Goal: Task Accomplishment & Management: Use online tool/utility

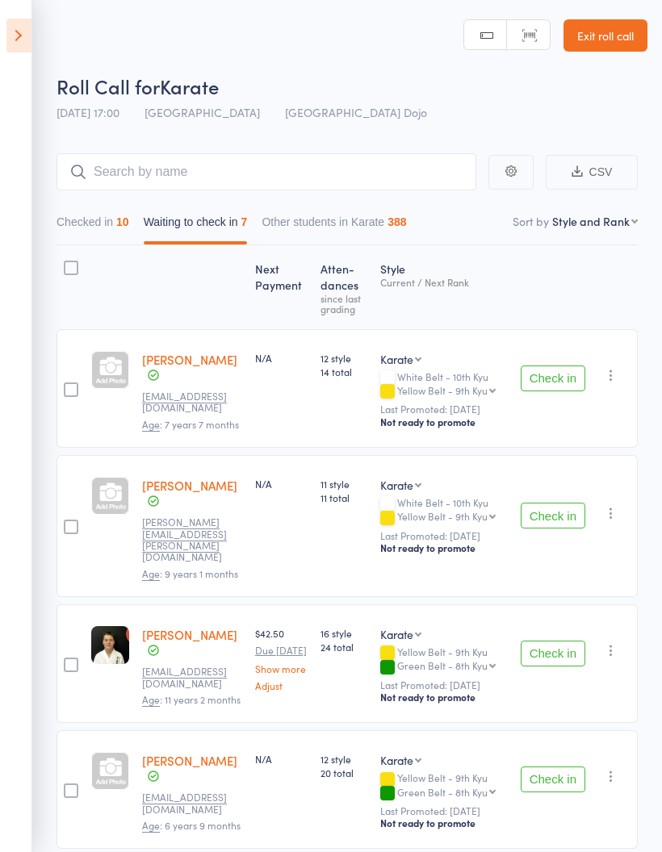
select select "10"
click at [109, 215] on button "Checked in 10" at bounding box center [92, 225] width 73 height 37
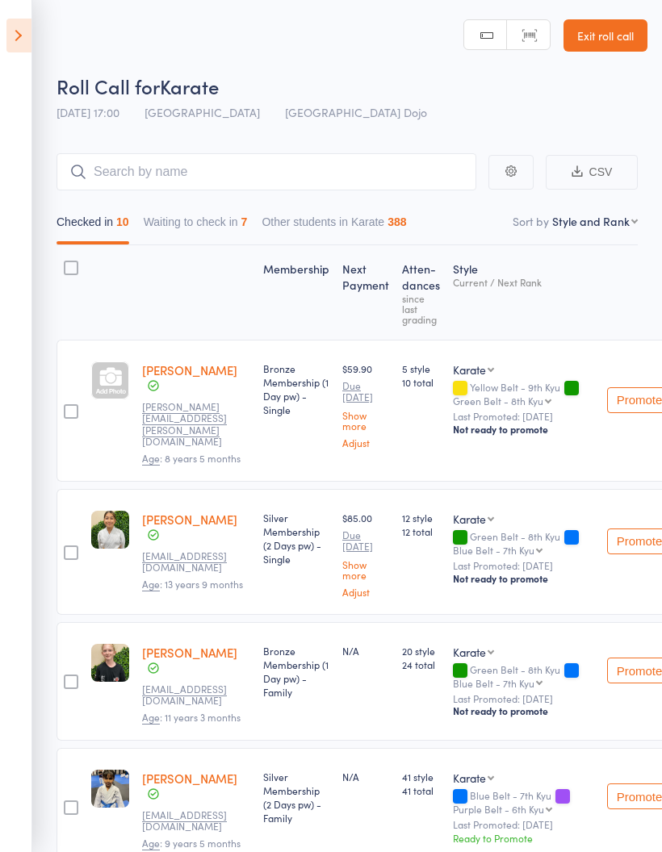
click at [211, 224] on button "Waiting to check in 7" at bounding box center [196, 225] width 104 height 37
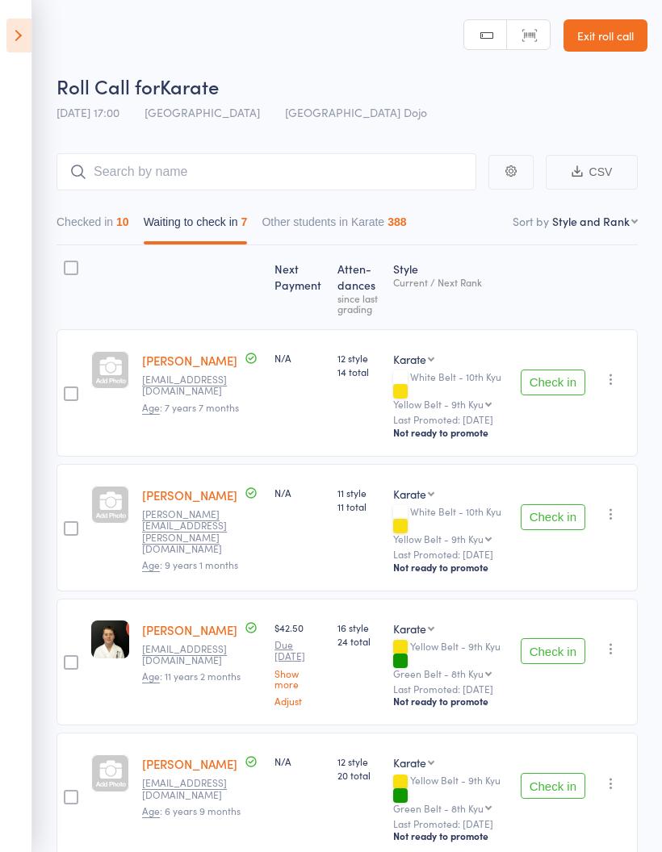
click at [550, 504] on button "Check in" at bounding box center [553, 517] width 65 height 26
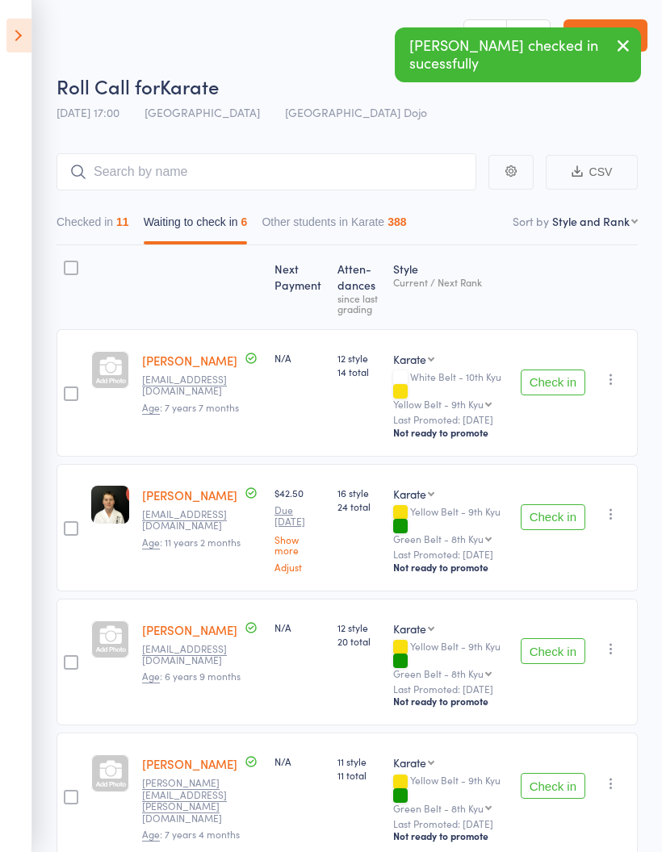
click at [555, 504] on button "Check in" at bounding box center [553, 517] width 65 height 26
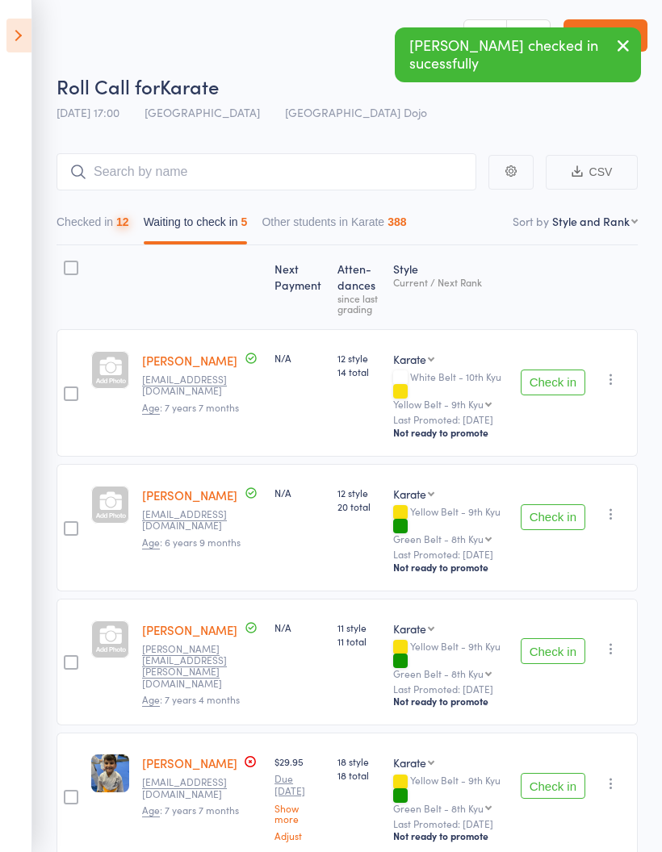
click at [561, 504] on button "Check in" at bounding box center [553, 517] width 65 height 26
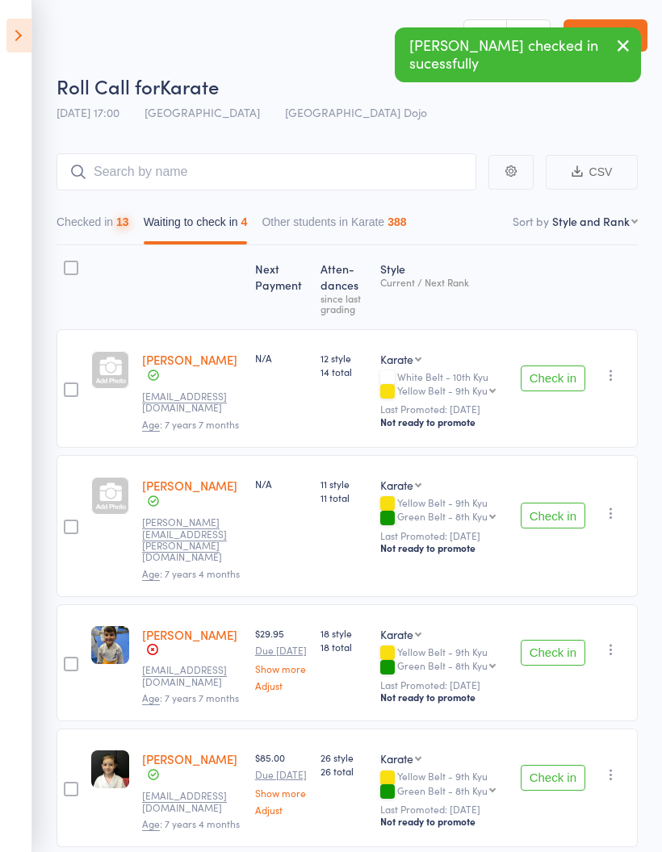
click at [563, 503] on button "Check in" at bounding box center [553, 516] width 65 height 26
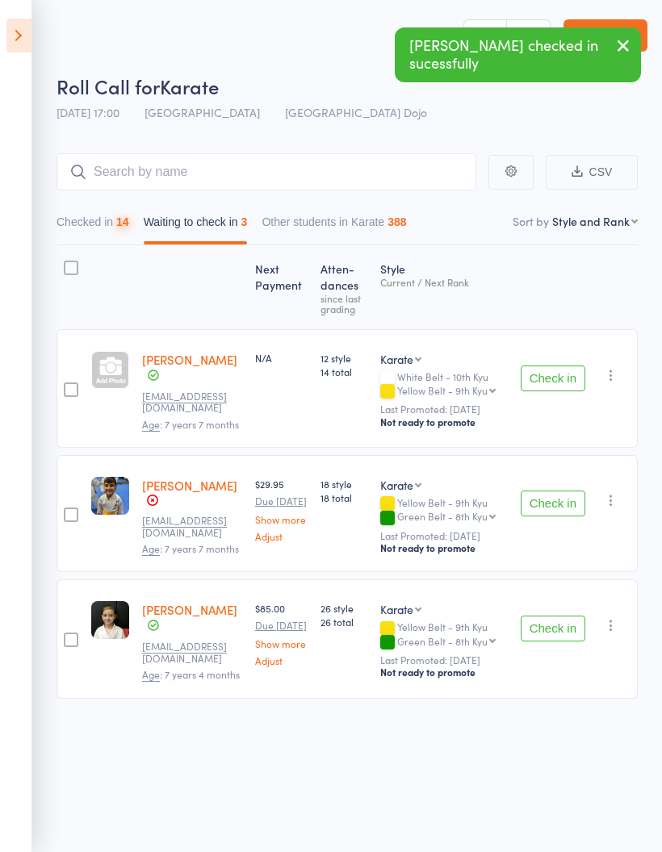
click at [562, 495] on button "Check in" at bounding box center [553, 504] width 65 height 26
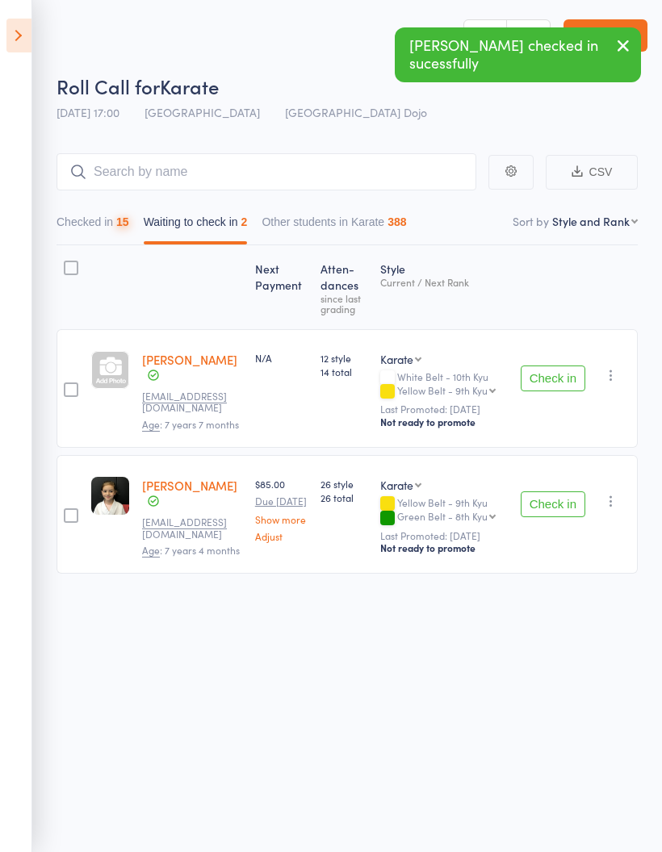
click at [557, 497] on button "Check in" at bounding box center [553, 505] width 65 height 26
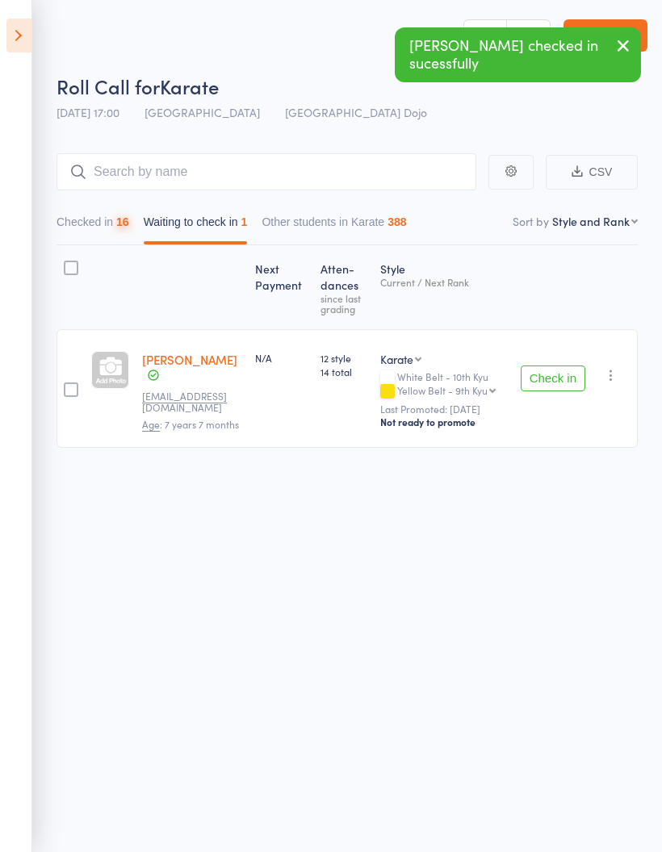
click at [115, 229] on button "Checked in 16" at bounding box center [92, 225] width 73 height 37
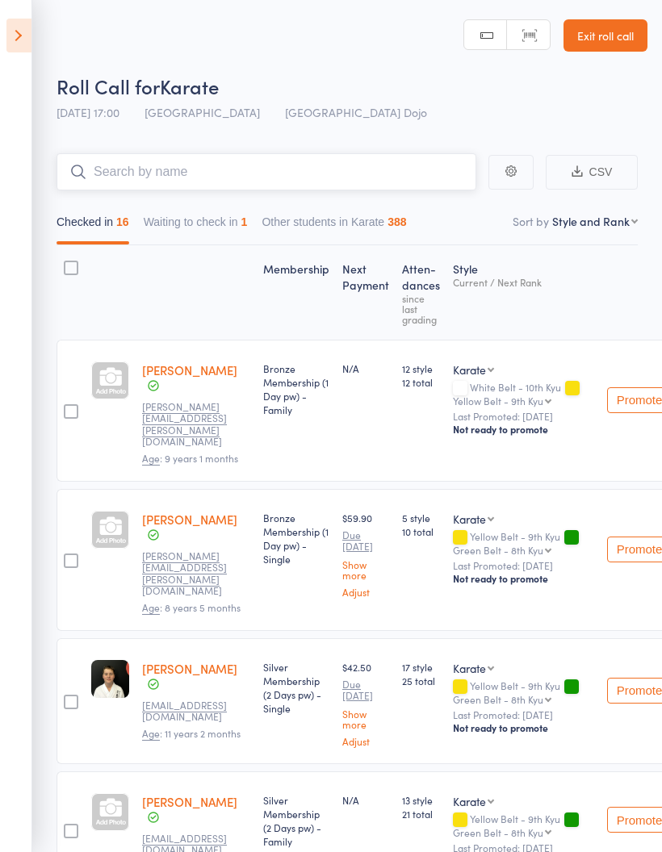
click at [336, 172] on input "search" at bounding box center [266, 171] width 420 height 37
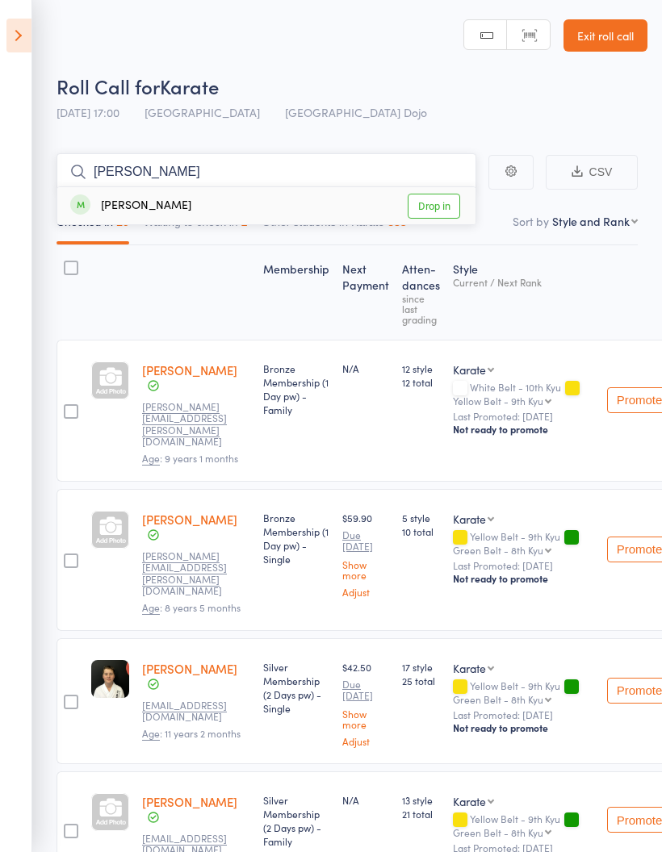
type input "[PERSON_NAME]"
click at [432, 201] on link "Drop in" at bounding box center [434, 206] width 52 height 25
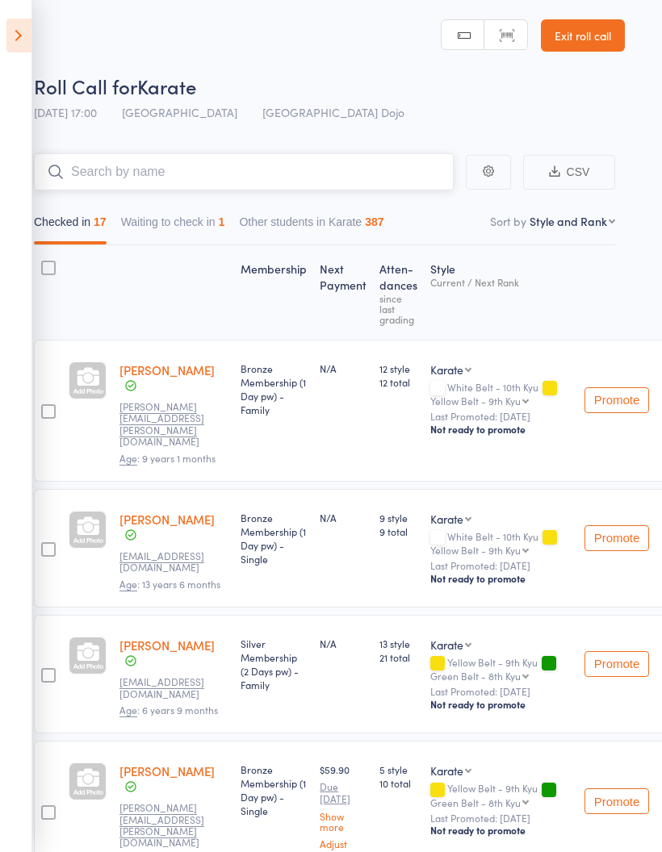
scroll to position [0, 55]
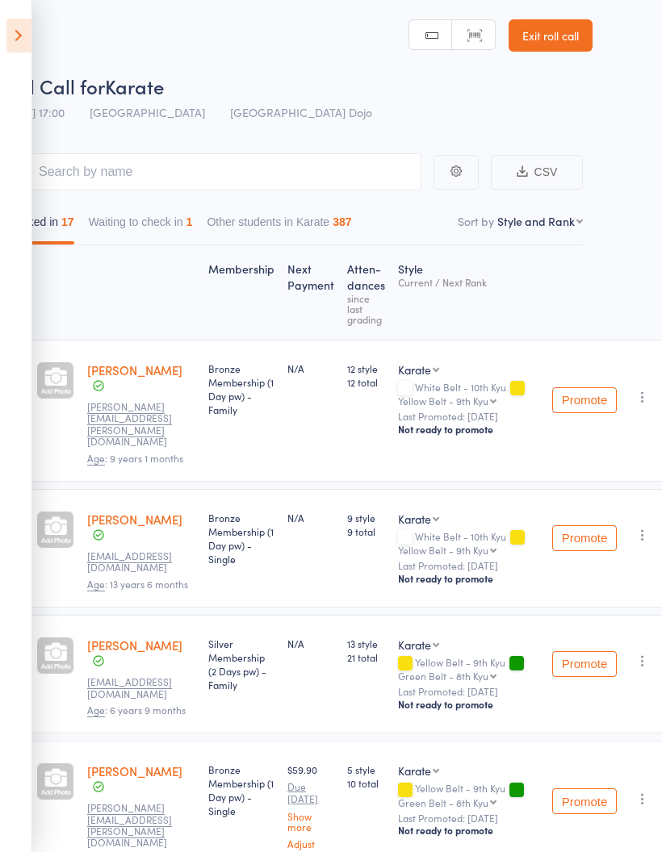
click at [641, 527] on icon "button" at bounding box center [642, 535] width 16 height 16
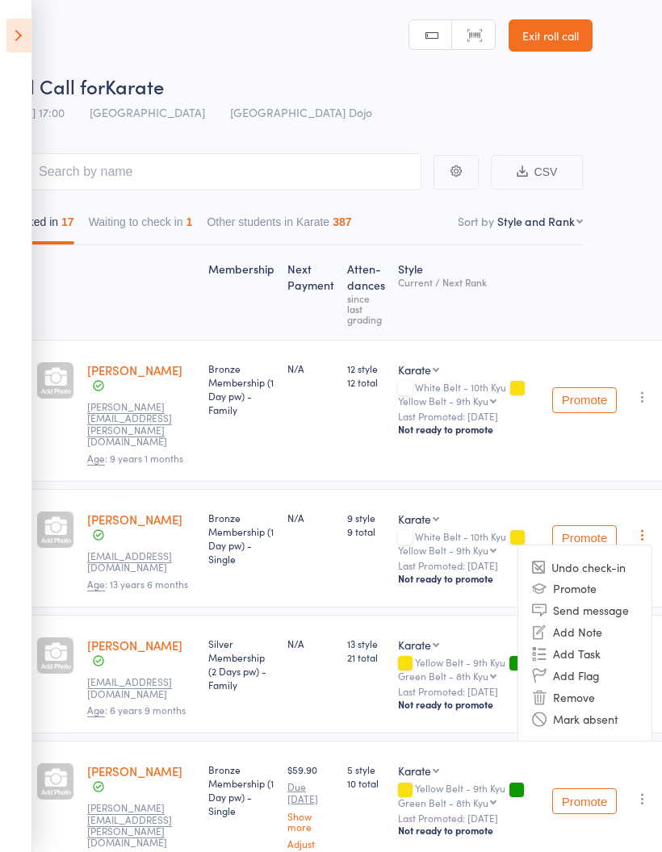
click at [600, 708] on li "Mark absent" at bounding box center [584, 719] width 133 height 22
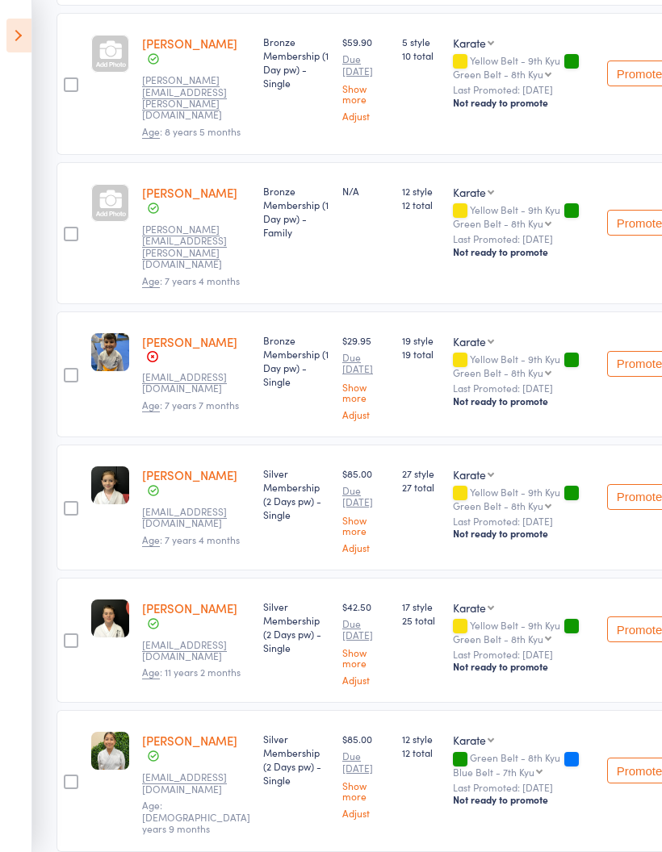
scroll to position [600, 0]
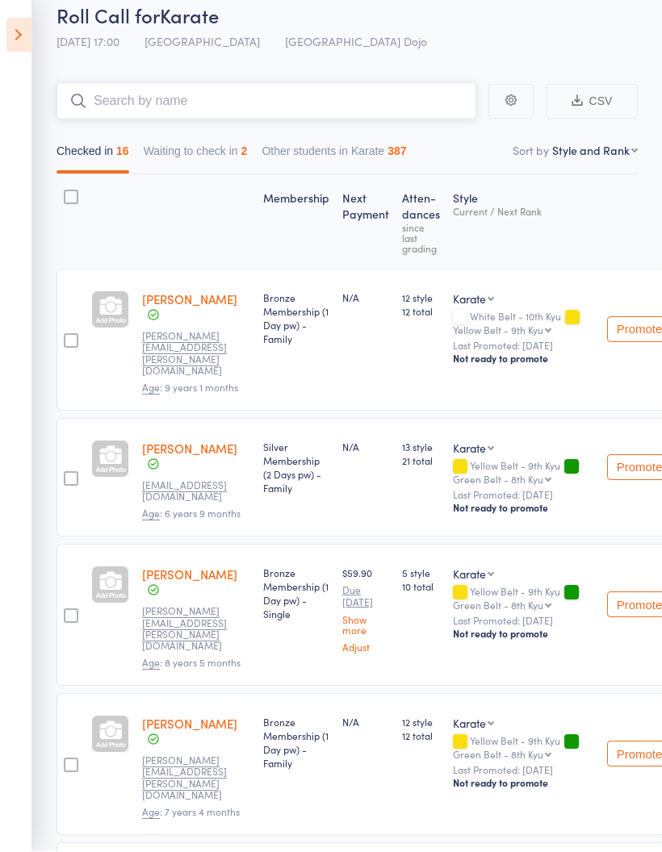
click at [345, 105] on input "search" at bounding box center [266, 101] width 420 height 37
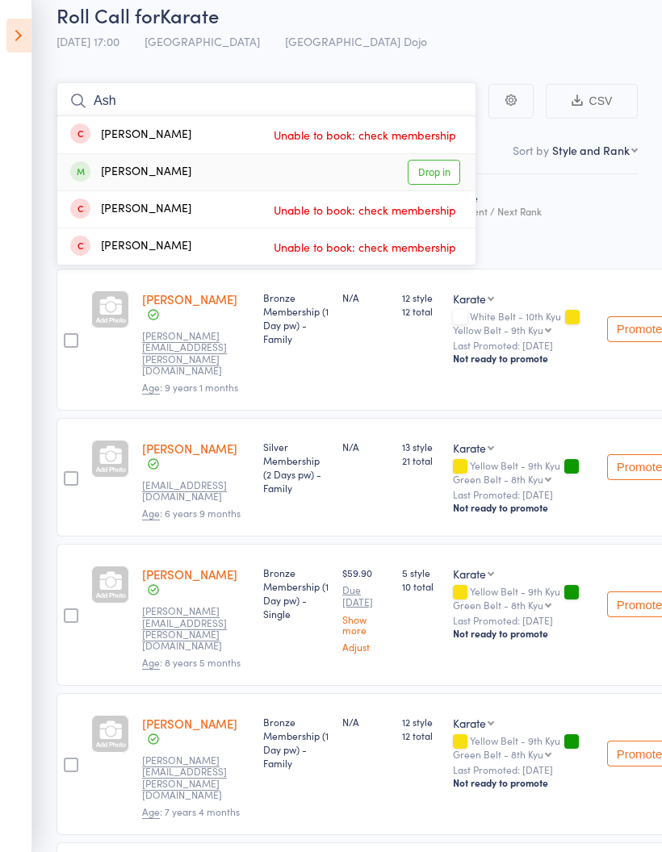
type input "Ash"
click at [428, 183] on link "Drop in" at bounding box center [434, 172] width 52 height 25
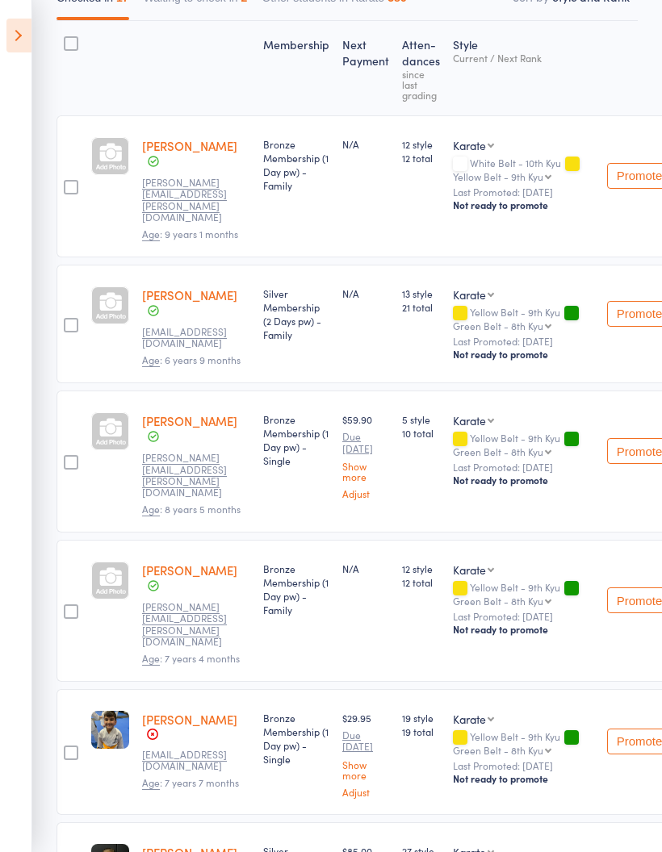
scroll to position [0, 0]
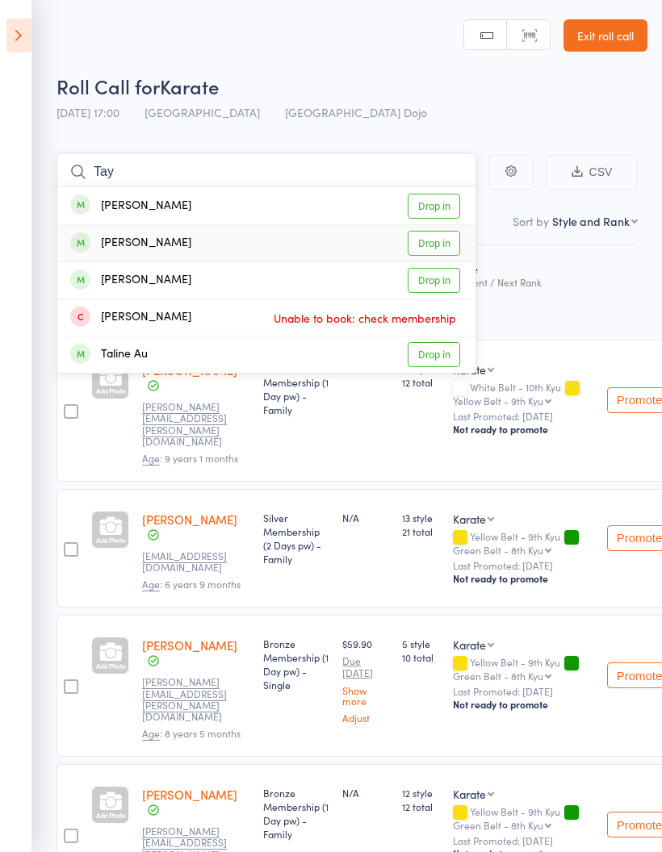
type input "Tay"
click at [444, 245] on link "Drop in" at bounding box center [434, 243] width 52 height 25
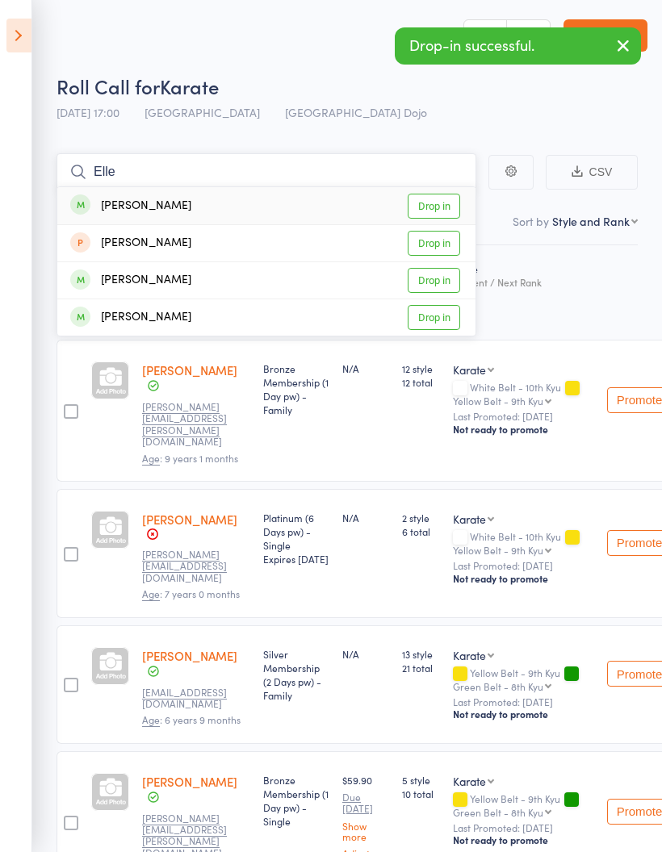
type input "Elle"
click at [446, 203] on link "Drop in" at bounding box center [434, 206] width 52 height 25
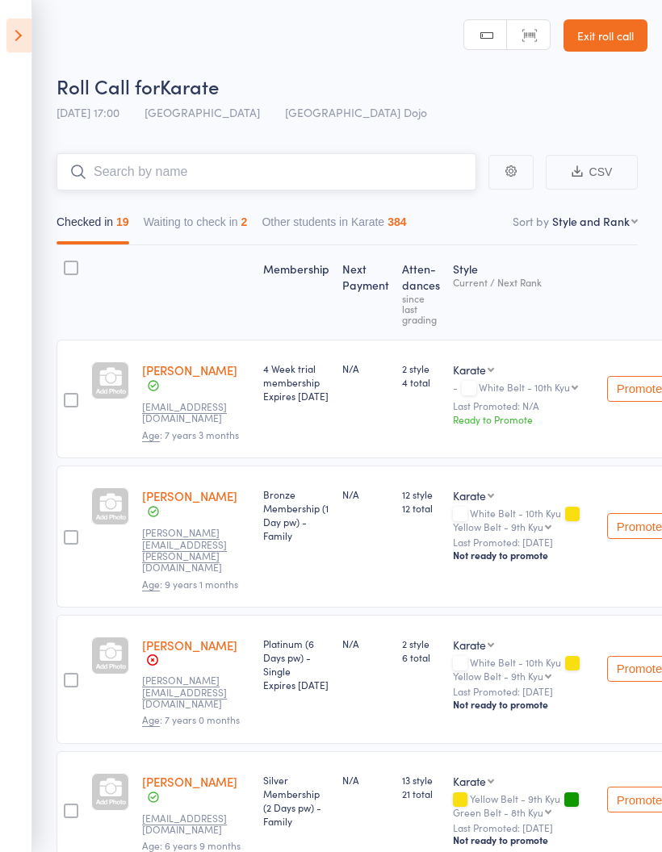
click at [187, 232] on button "Waiting to check in 2" at bounding box center [196, 225] width 104 height 37
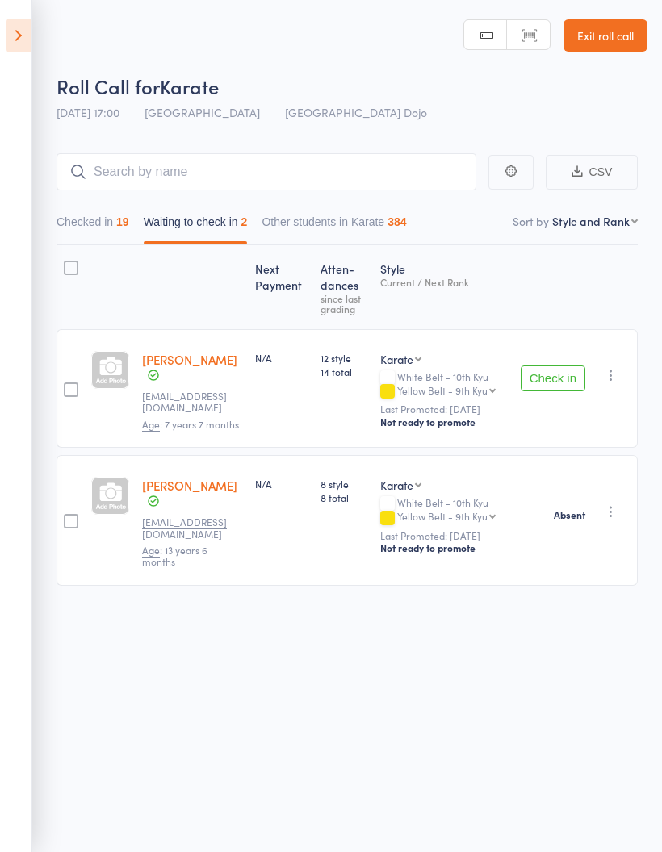
click at [30, 36] on icon at bounding box center [18, 36] width 25 height 34
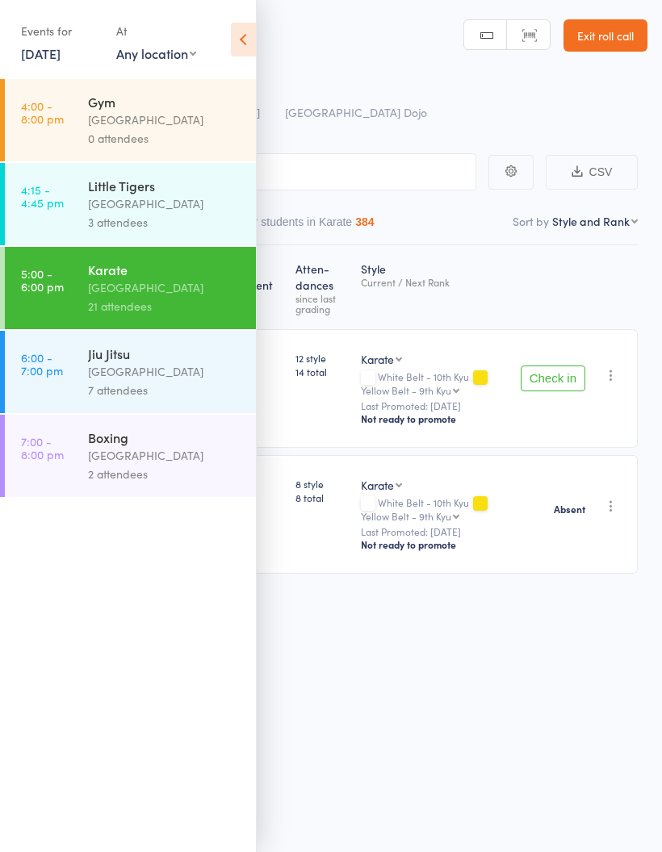
click at [96, 376] on div "[GEOGRAPHIC_DATA]" at bounding box center [165, 371] width 154 height 19
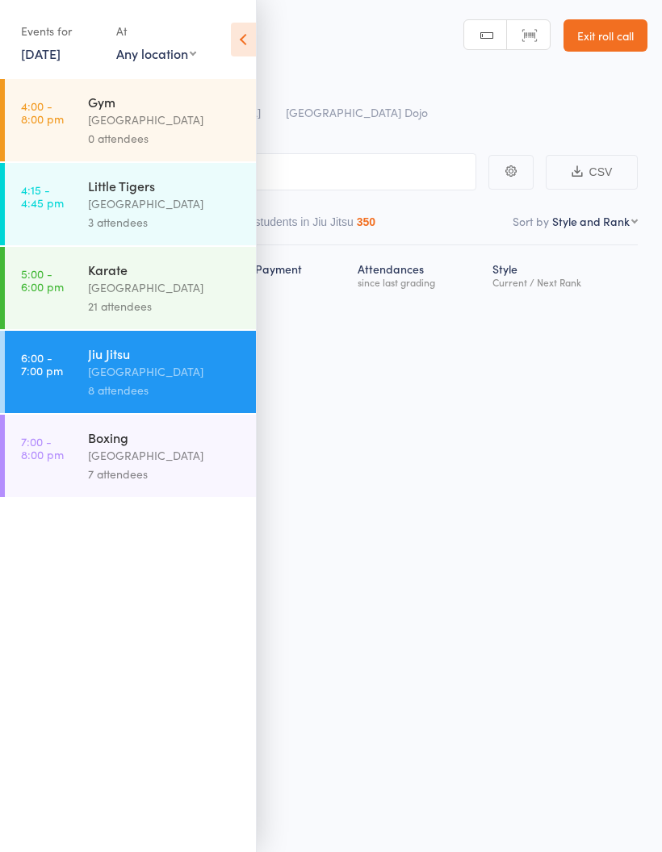
click at [244, 42] on icon at bounding box center [243, 40] width 25 height 34
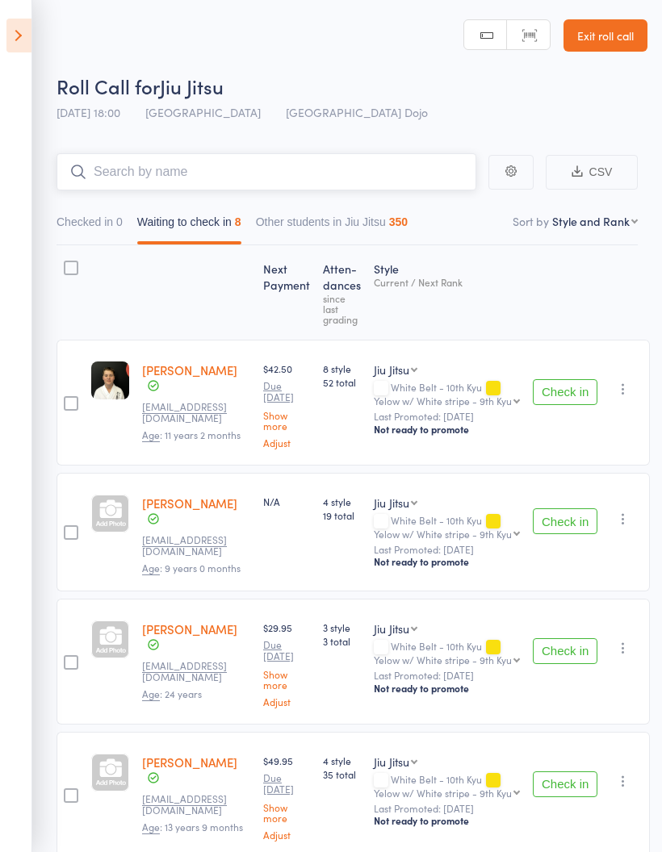
click at [410, 181] on input "search" at bounding box center [266, 171] width 420 height 37
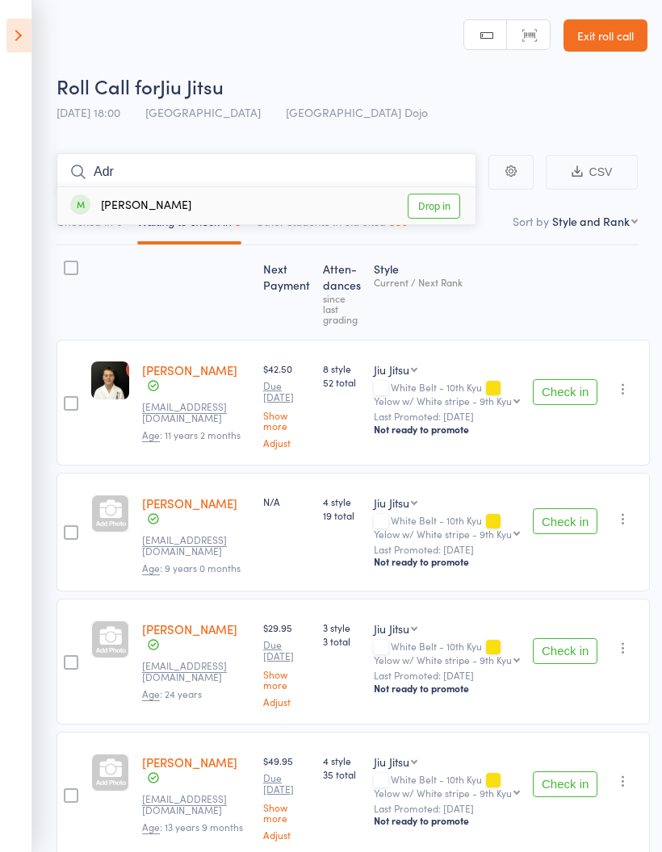
type input "Adr"
click at [20, 25] on icon at bounding box center [18, 36] width 25 height 34
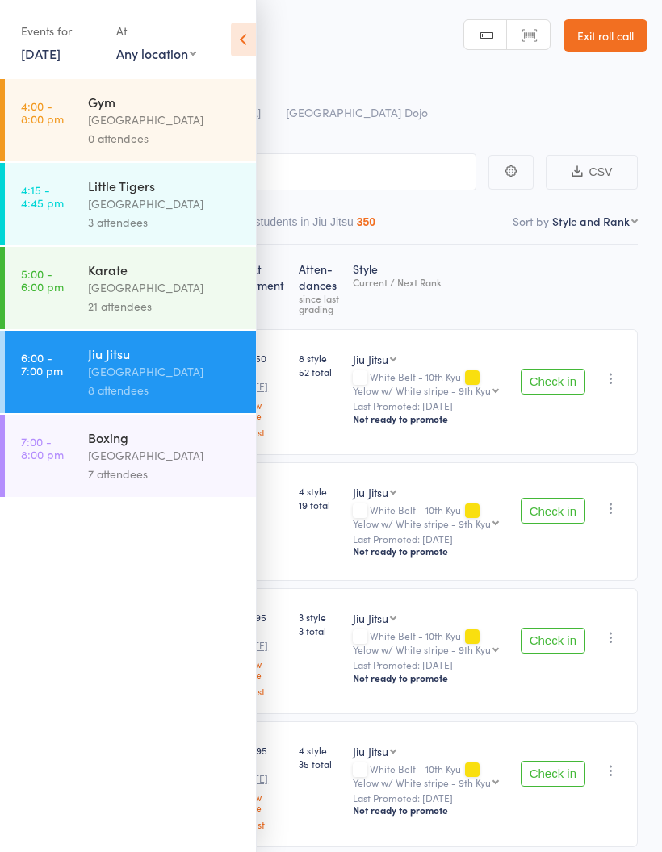
click at [52, 271] on time "5:00 - 6:00 pm" at bounding box center [42, 280] width 43 height 26
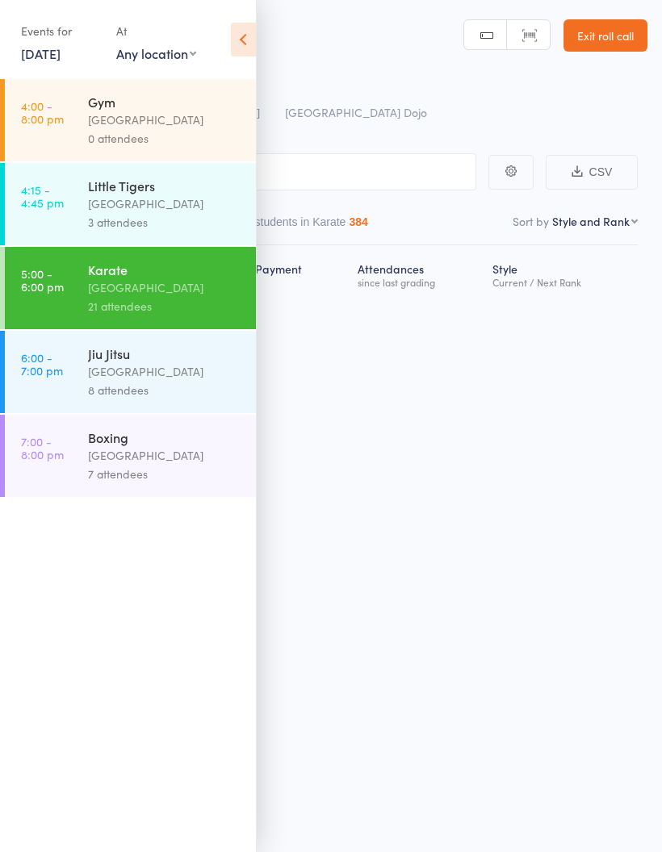
click at [232, 31] on icon at bounding box center [243, 40] width 25 height 34
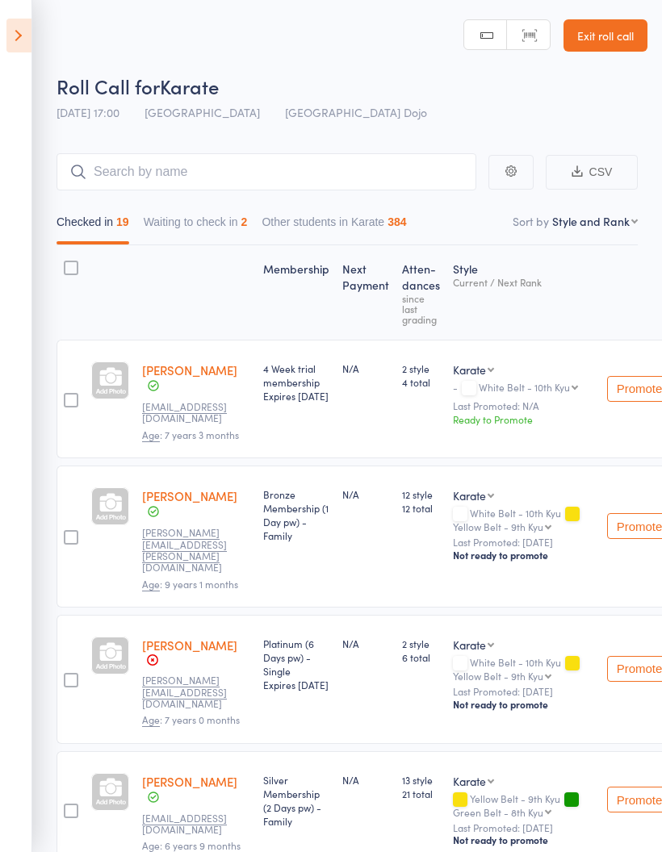
click at [215, 208] on button "Waiting to check in 2" at bounding box center [196, 225] width 104 height 37
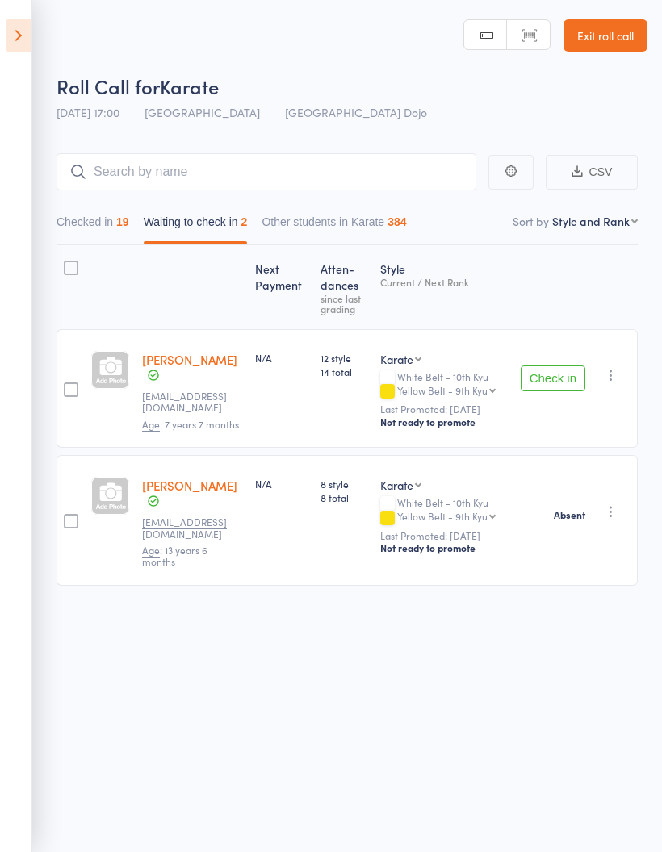
click at [550, 379] on button "Check in" at bounding box center [553, 379] width 65 height 26
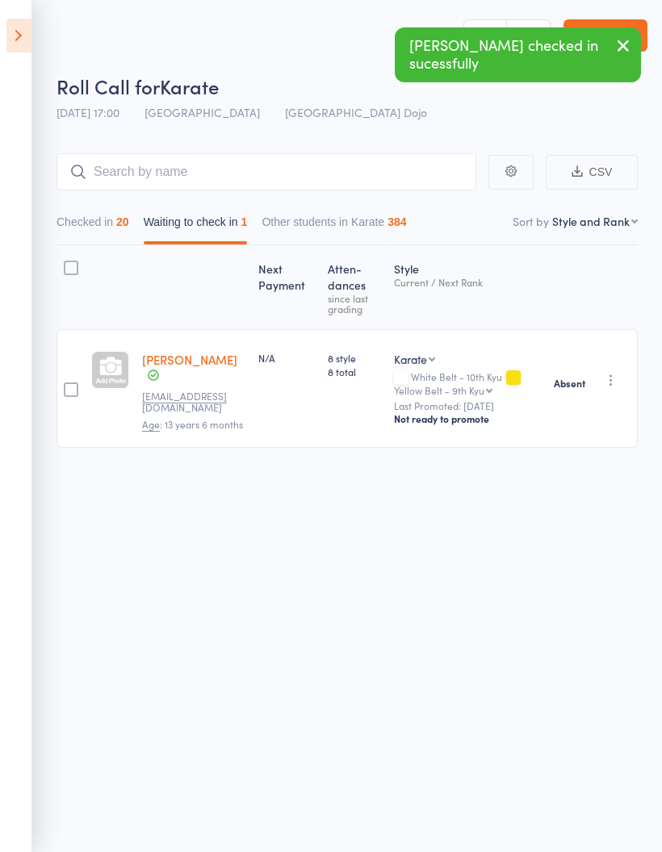
click at [70, 220] on button "Checked in 20" at bounding box center [92, 225] width 73 height 37
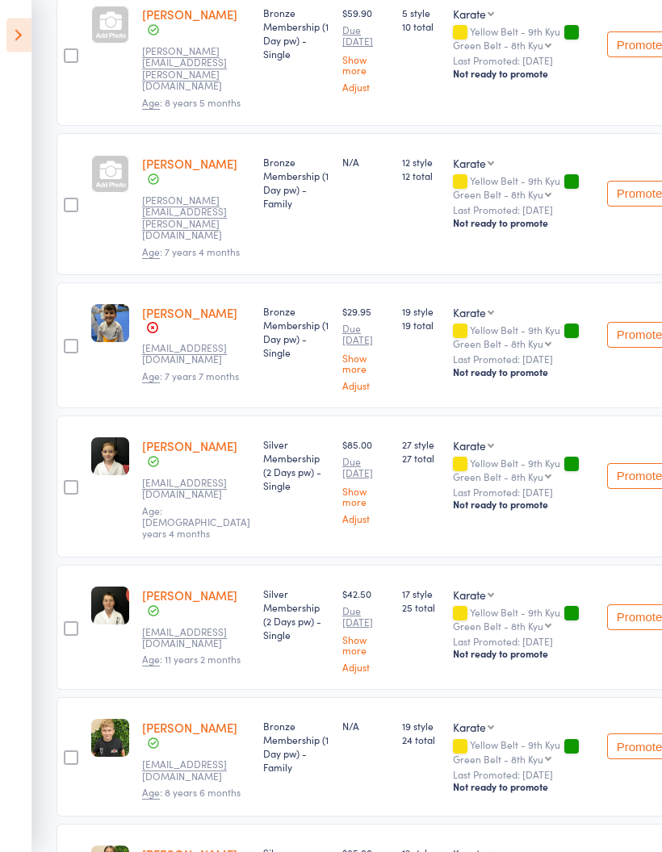
scroll to position [1084, 0]
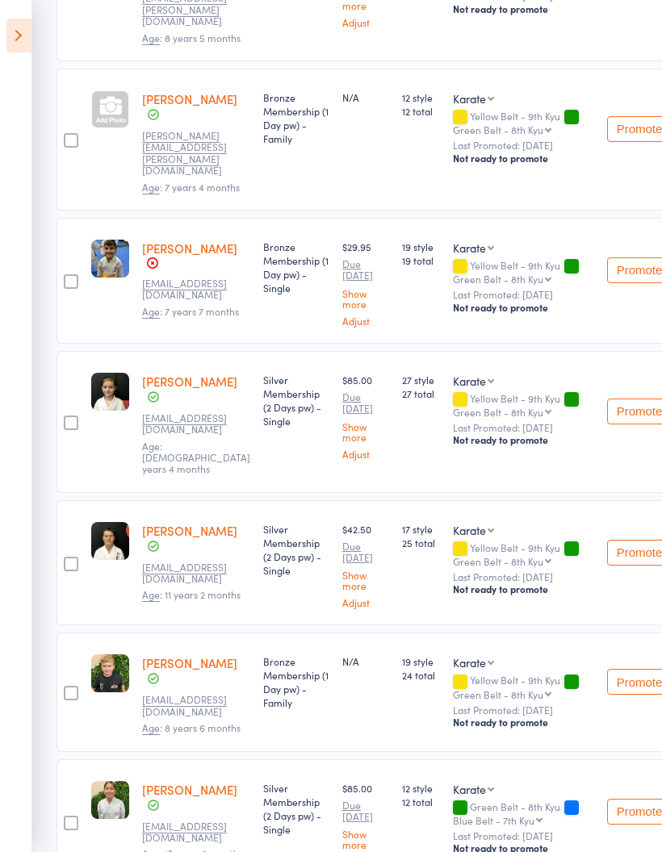
click at [23, 50] on icon at bounding box center [18, 36] width 25 height 34
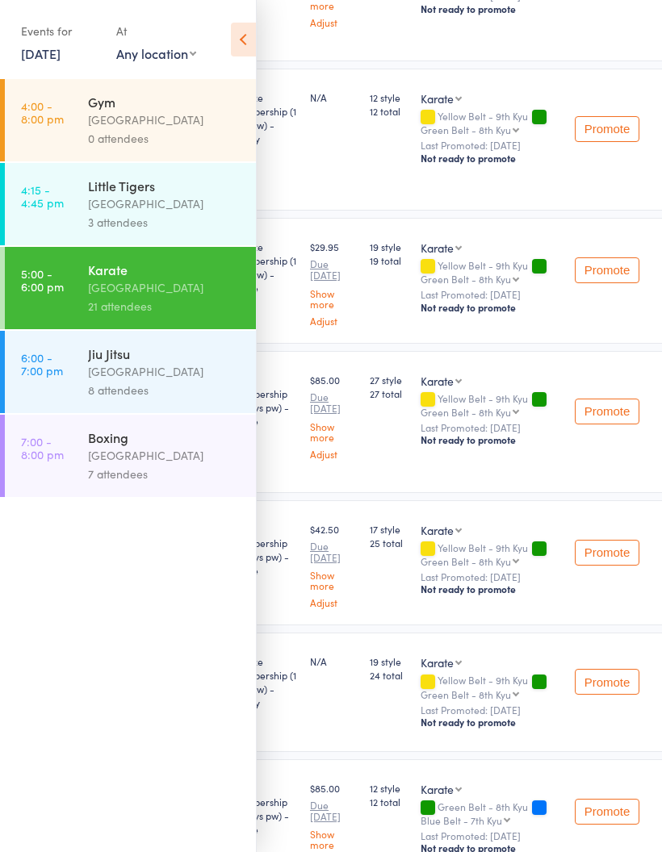
click at [168, 381] on div "[GEOGRAPHIC_DATA]" at bounding box center [165, 371] width 154 height 19
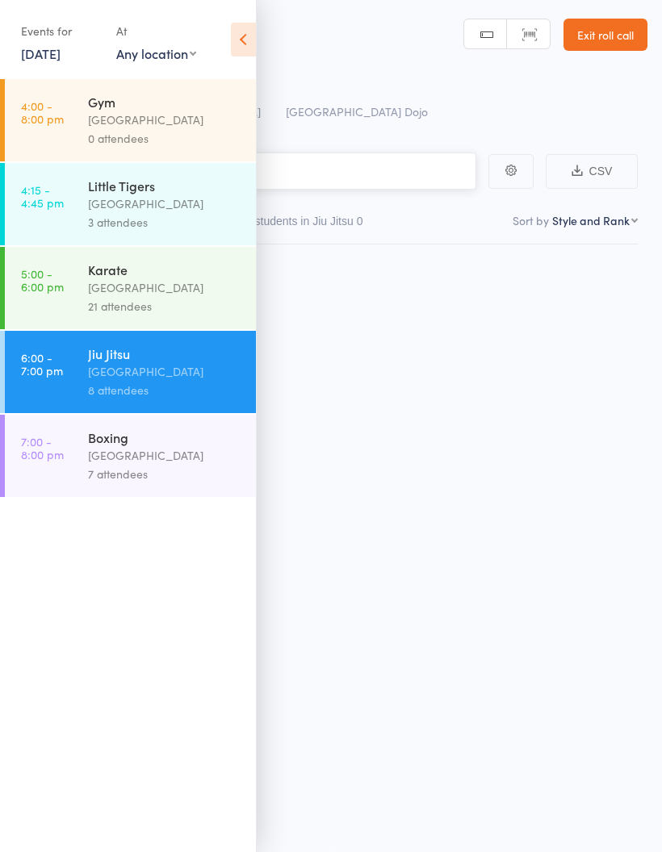
scroll to position [11, 0]
click at [246, 41] on icon at bounding box center [243, 40] width 25 height 34
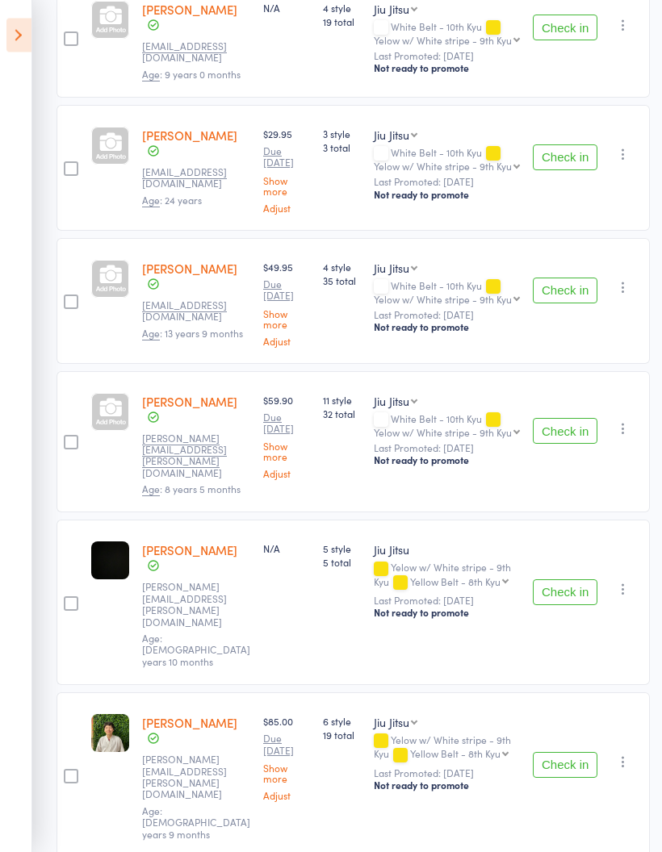
scroll to position [587, 0]
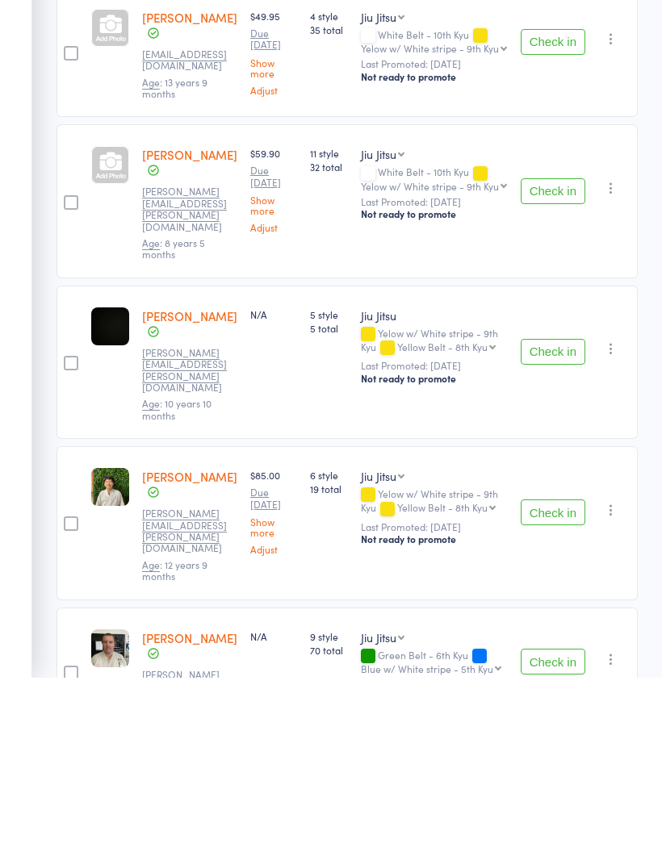
click at [563, 674] on button "Check in" at bounding box center [553, 687] width 65 height 26
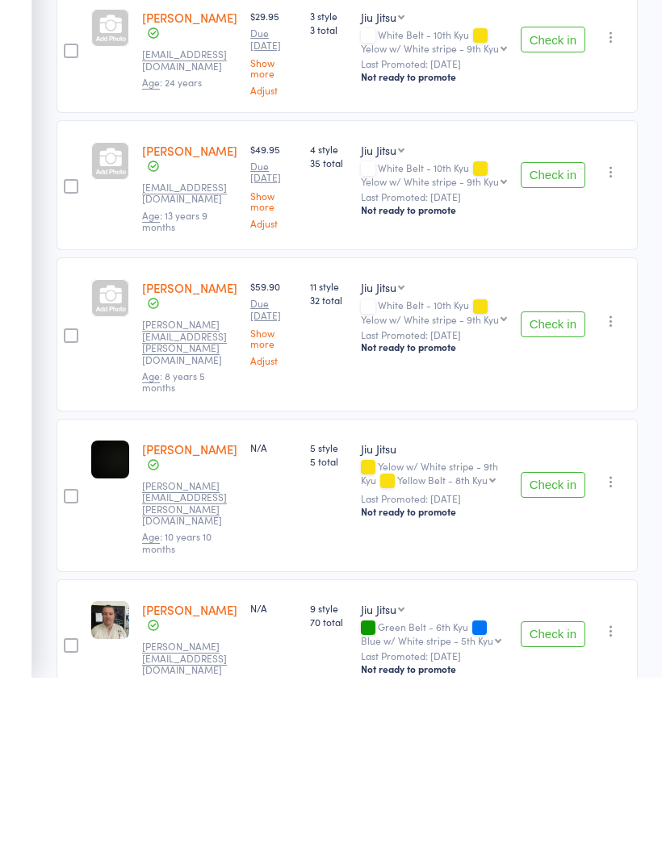
click at [565, 646] on button "Check in" at bounding box center [553, 659] width 65 height 26
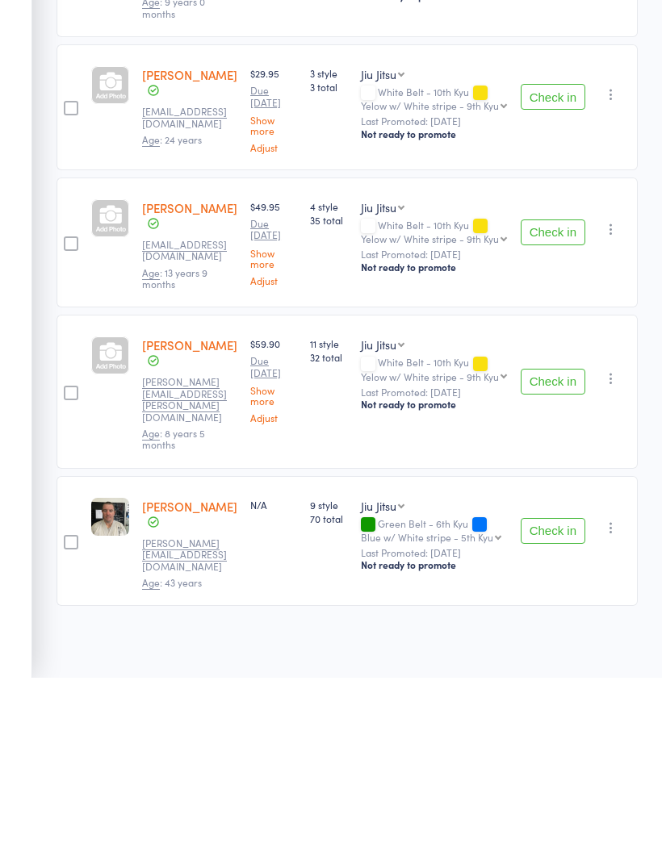
scroll to position [329, 0]
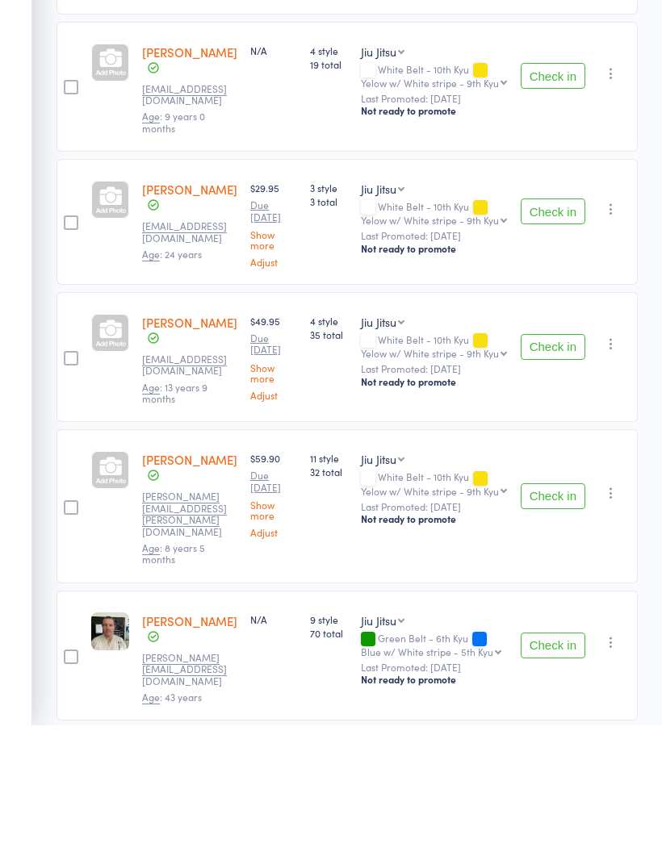
click at [559, 461] on button "Check in" at bounding box center [553, 474] width 65 height 26
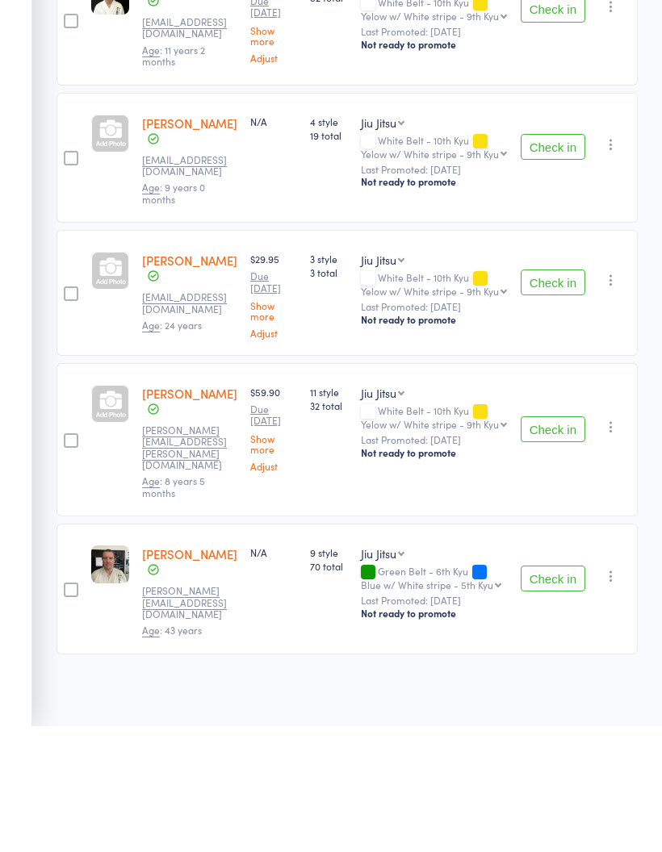
scroll to position [196, 0]
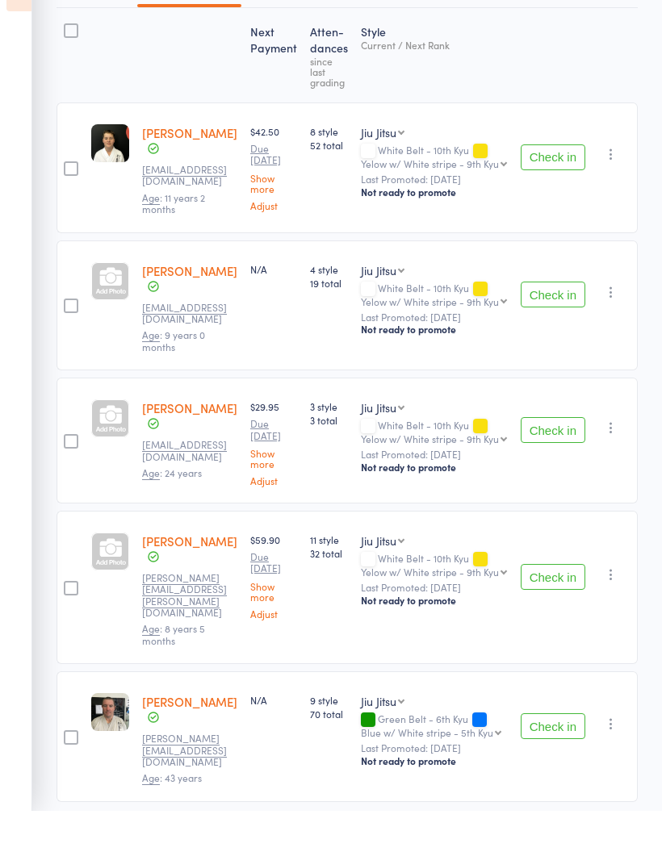
click at [561, 186] on button "Check in" at bounding box center [553, 199] width 65 height 26
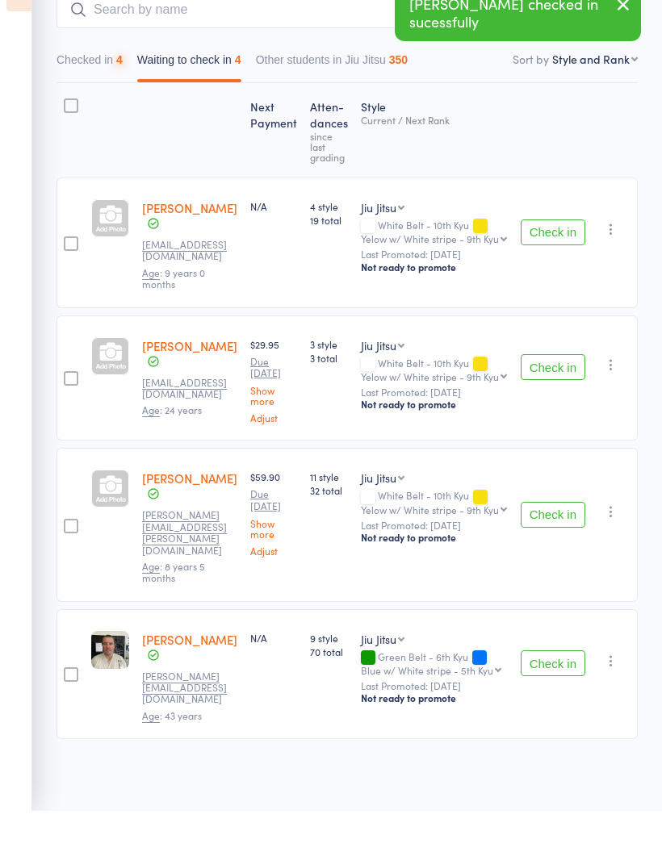
scroll to position [63, 0]
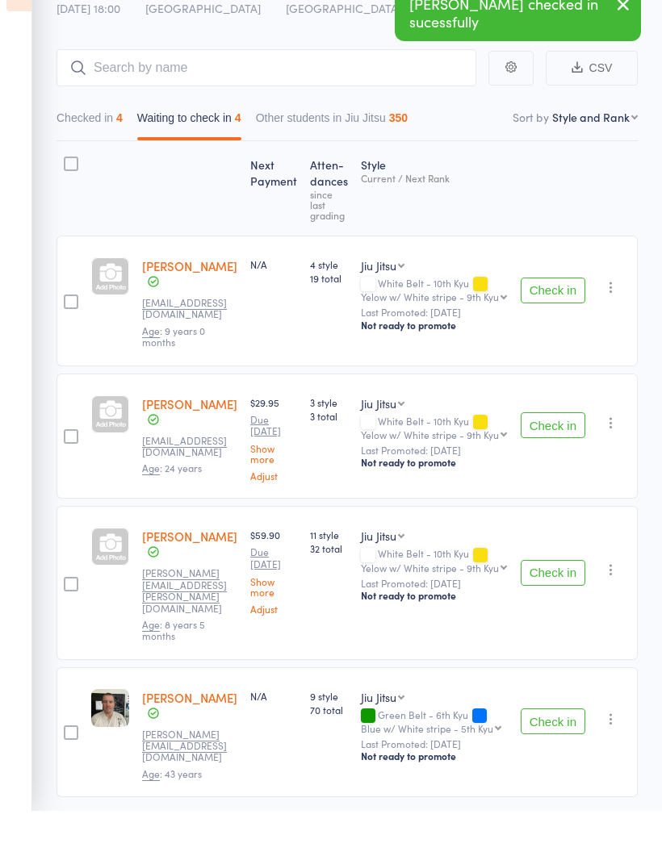
click at [563, 319] on button "Check in" at bounding box center [553, 332] width 65 height 26
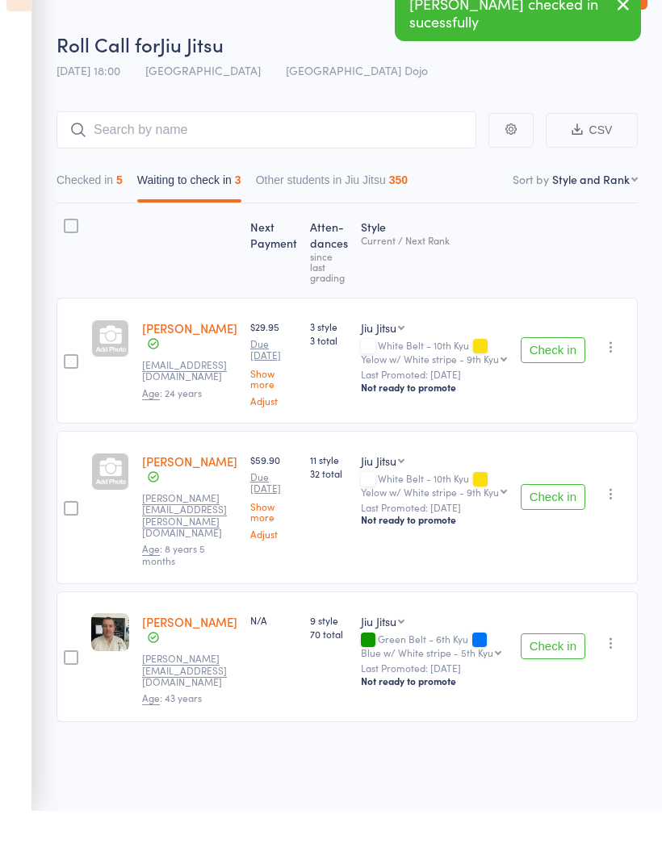
click at [558, 675] on button "Check in" at bounding box center [553, 688] width 65 height 26
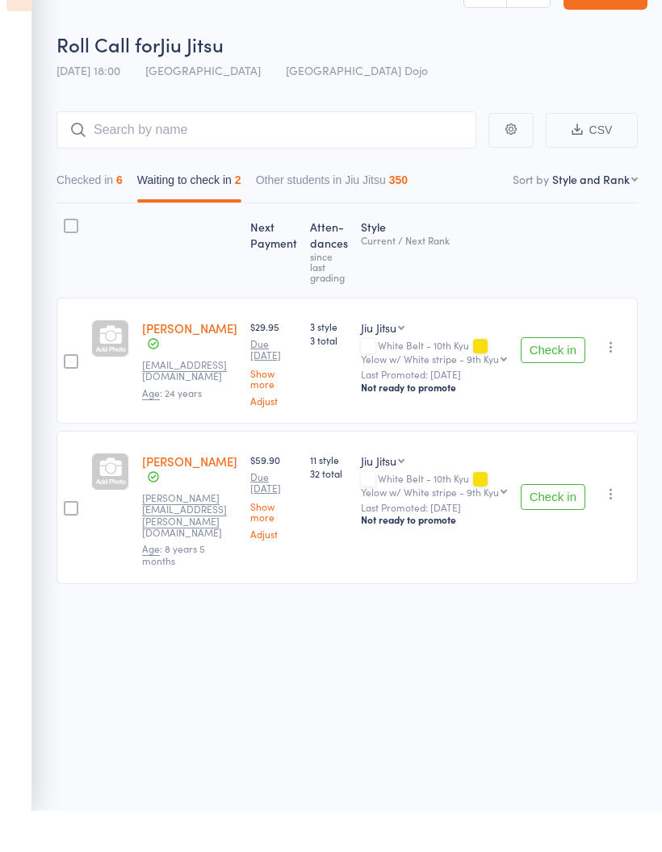
click at [551, 379] on button "Check in" at bounding box center [553, 392] width 65 height 26
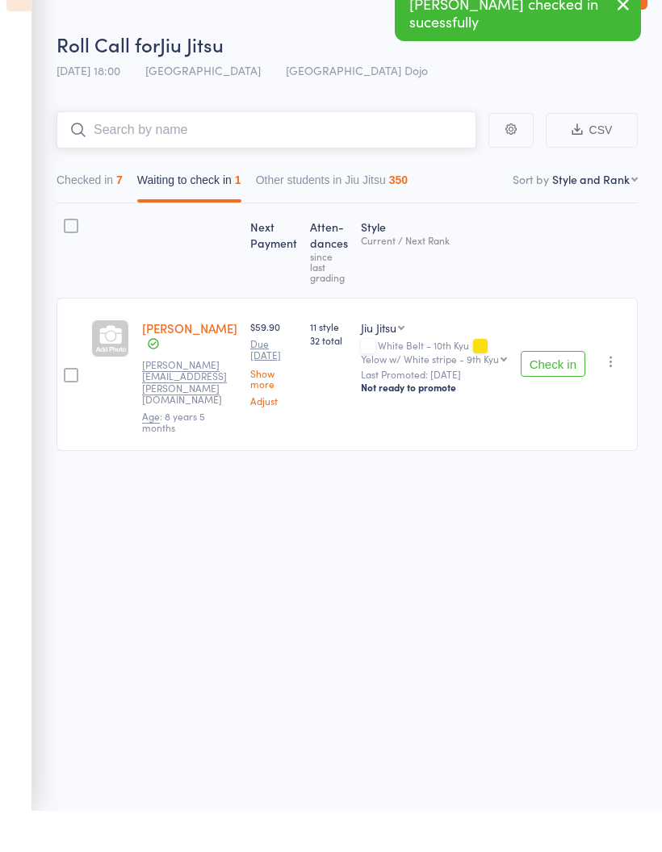
click at [379, 153] on input "search" at bounding box center [266, 171] width 420 height 37
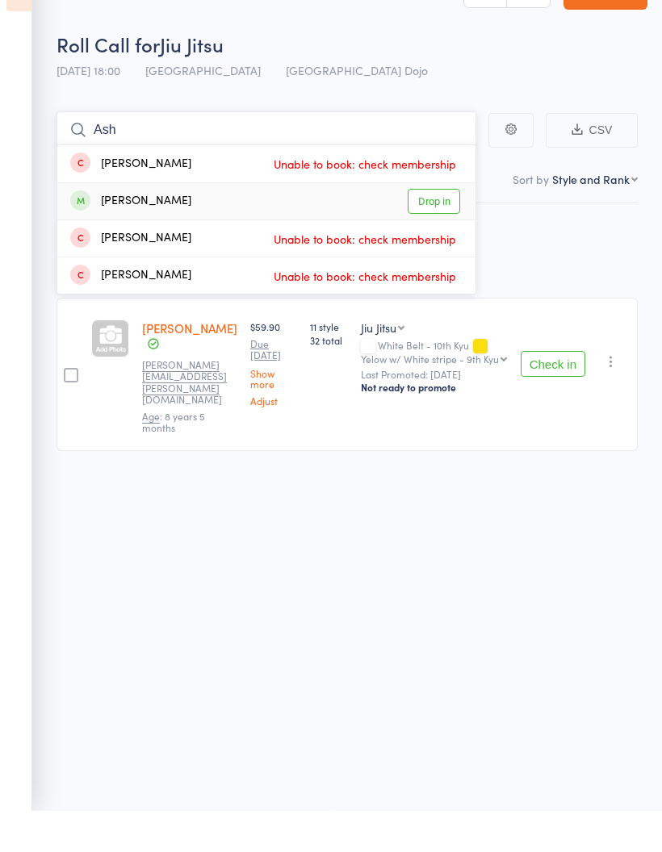
type input "Ash"
click at [448, 230] on link "Drop in" at bounding box center [434, 242] width 52 height 25
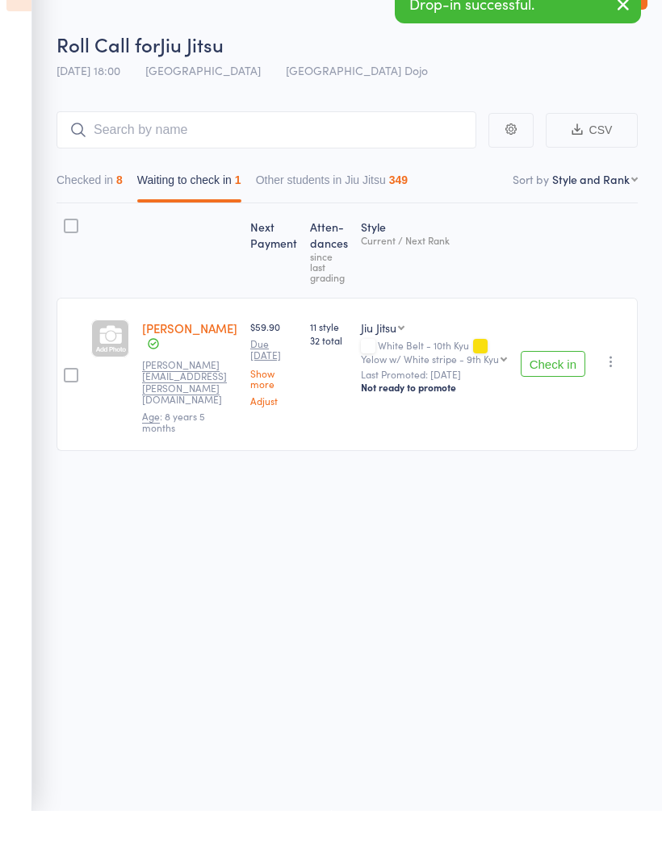
click at [563, 392] on button "Check in" at bounding box center [553, 405] width 65 height 26
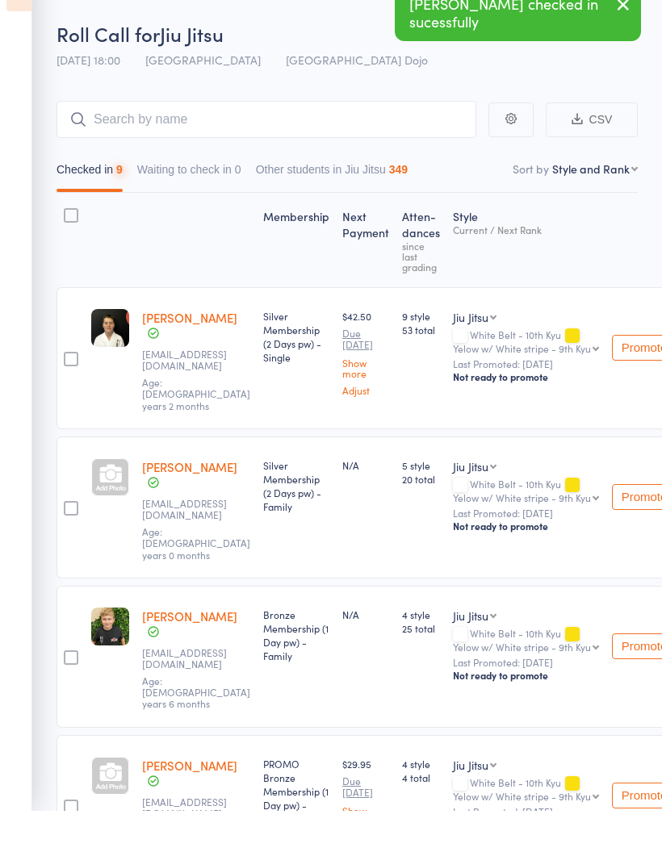
scroll to position [52, 0]
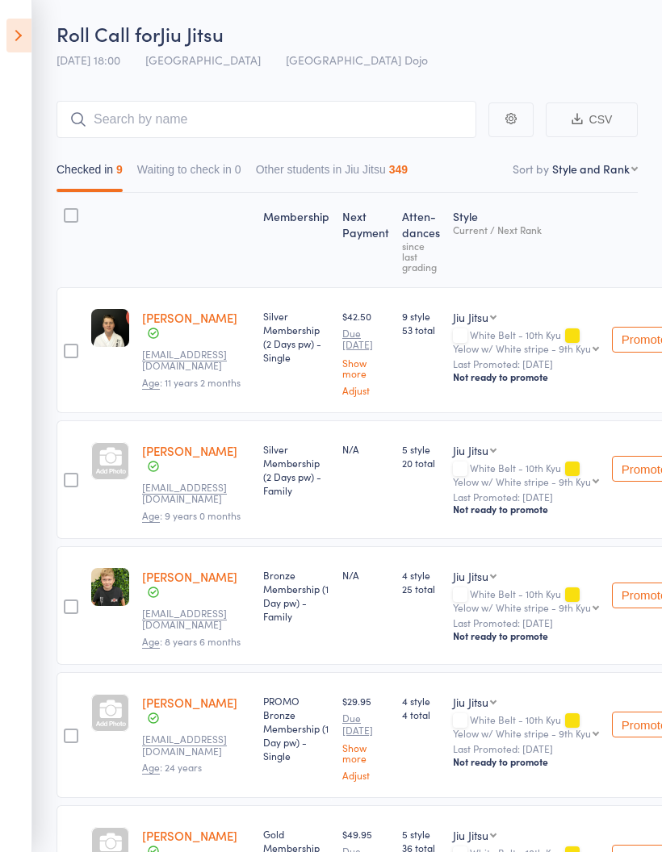
click at [620, 342] on button "Promote" at bounding box center [644, 340] width 65 height 26
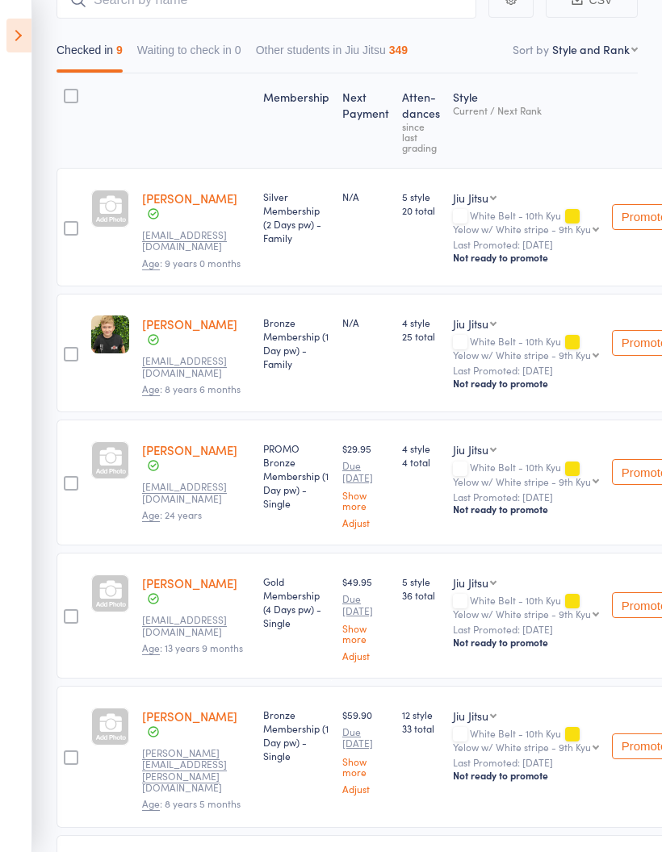
scroll to position [0, 0]
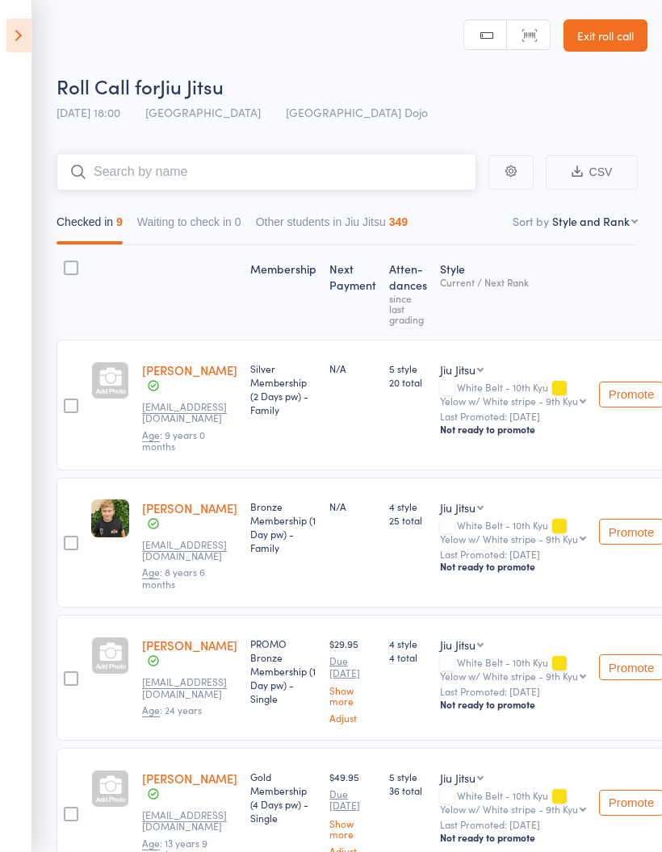
click at [369, 173] on input "search" at bounding box center [266, 171] width 420 height 37
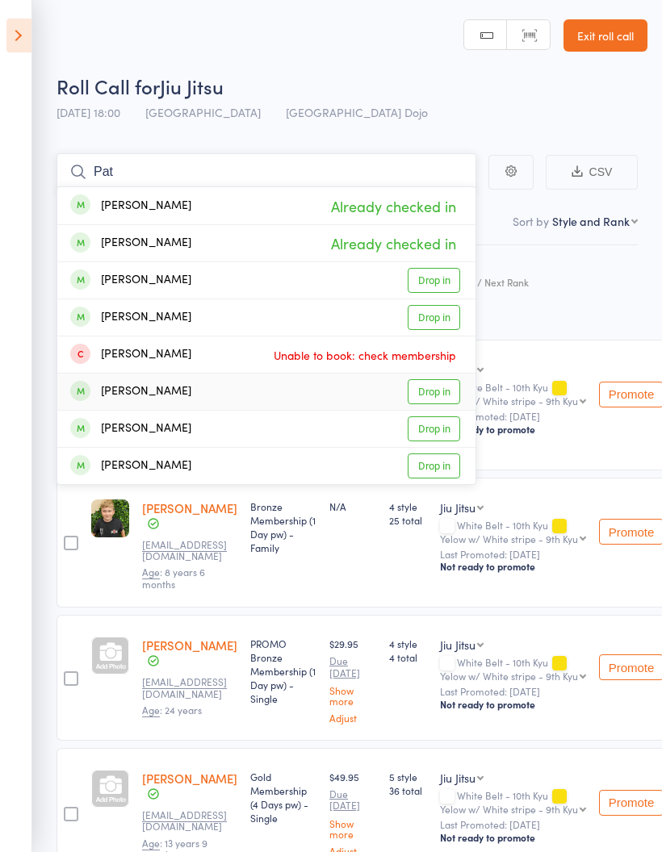
type input "Pat"
click at [437, 389] on link "Drop in" at bounding box center [434, 391] width 52 height 25
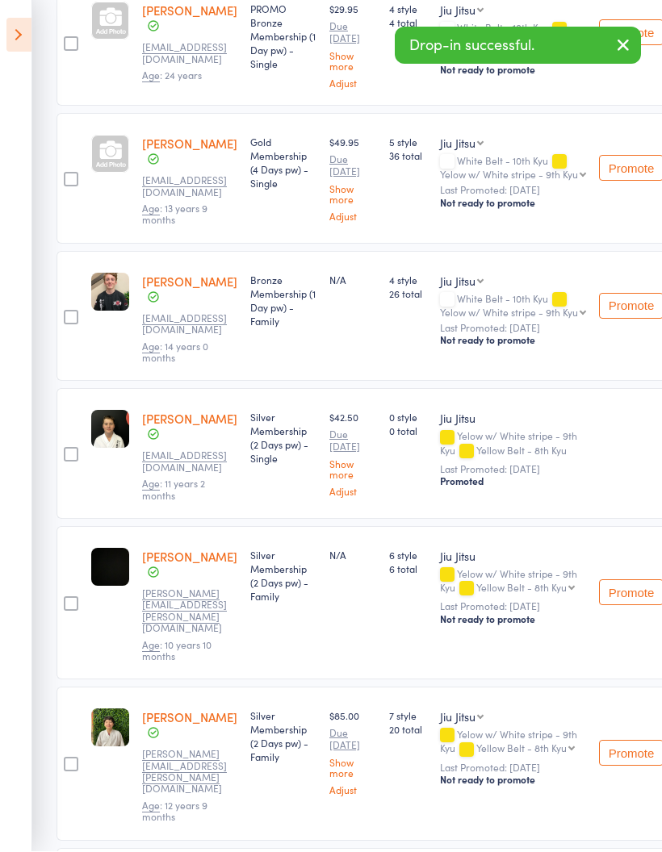
scroll to position [829, 0]
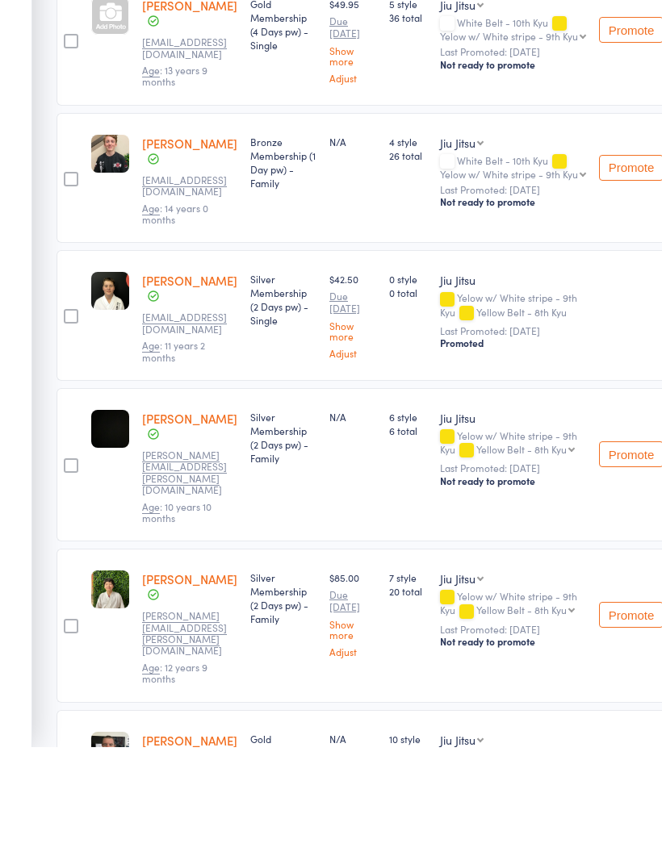
click at [623, 546] on button "Promote" at bounding box center [631, 559] width 65 height 26
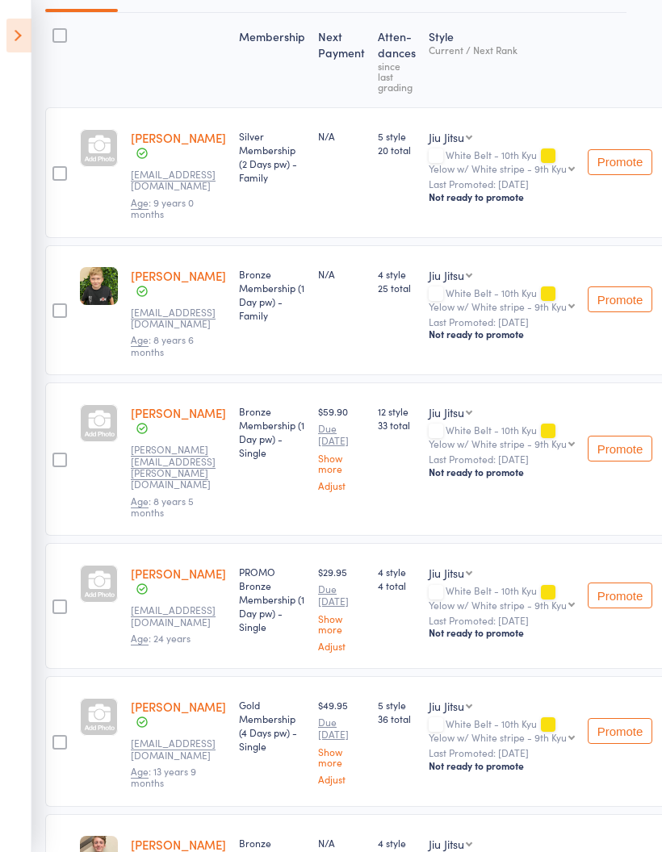
scroll to position [233, 10]
click at [46, 685] on div at bounding box center [60, 741] width 28 height 131
click at [64, 734] on div at bounding box center [60, 741] width 15 height 15
click at [56, 737] on input "checkbox" at bounding box center [56, 737] width 0 height 0
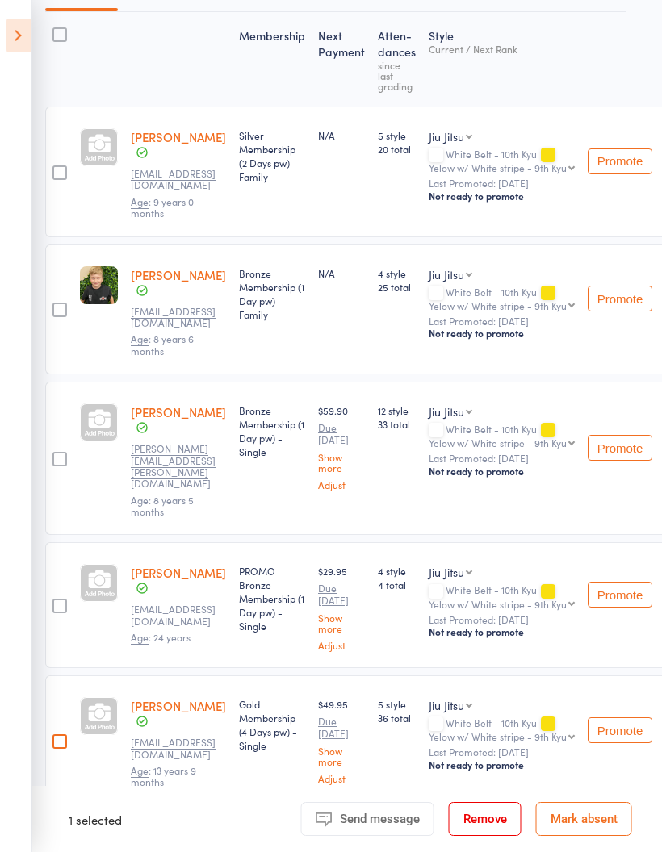
scroll to position [233, 11]
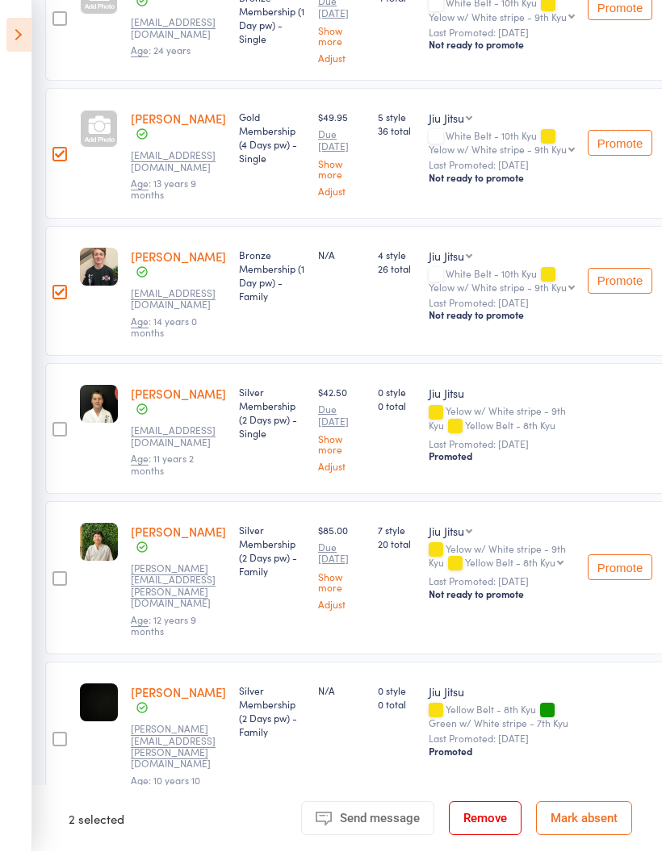
scroll to position [826, 10]
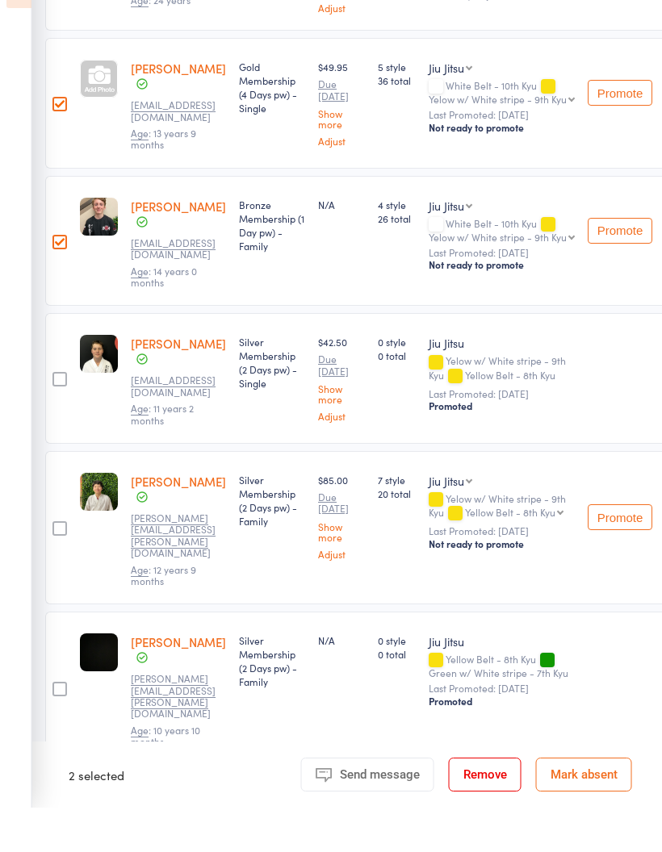
click at [54, 726] on div at bounding box center [60, 733] width 15 height 15
click at [56, 729] on input "checkbox" at bounding box center [56, 729] width 0 height 0
click at [48, 496] on div at bounding box center [59, 572] width 28 height 153
click at [65, 566] on div at bounding box center [59, 573] width 15 height 15
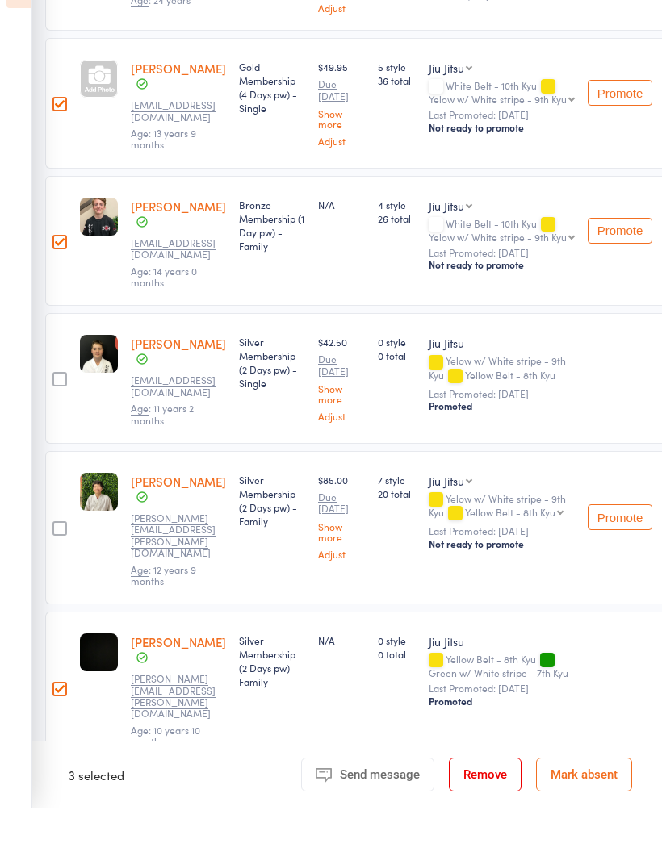
click at [56, 568] on input "checkbox" at bounding box center [56, 568] width 0 height 0
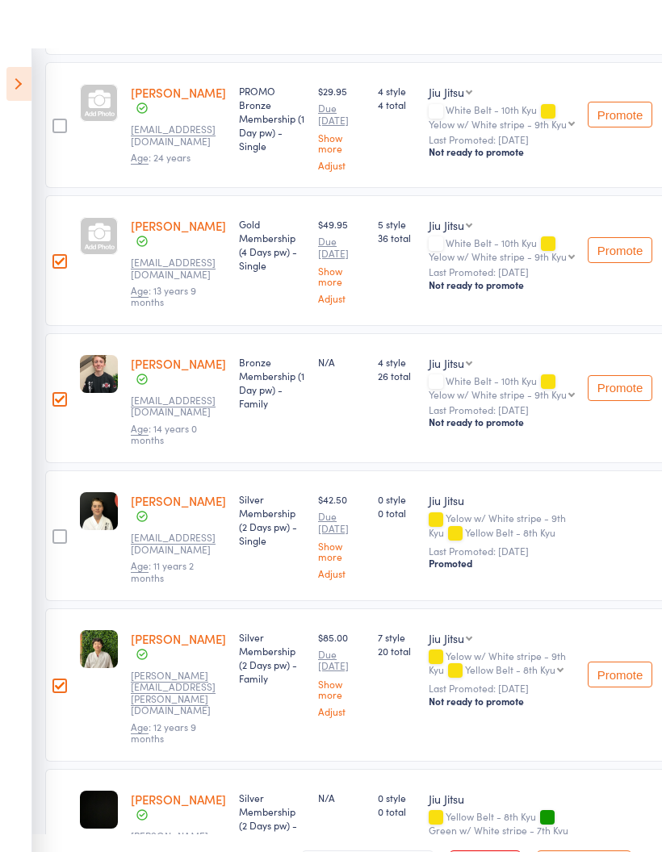
click at [56, 481] on div at bounding box center [59, 488] width 15 height 15
click at [56, 483] on input "checkbox" at bounding box center [56, 483] width 0 height 0
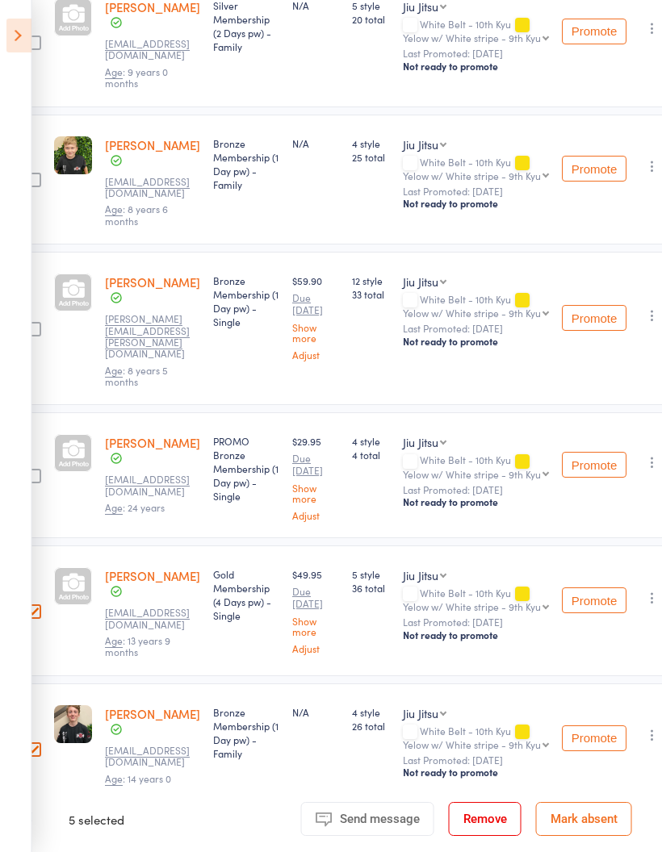
scroll to position [363, 0]
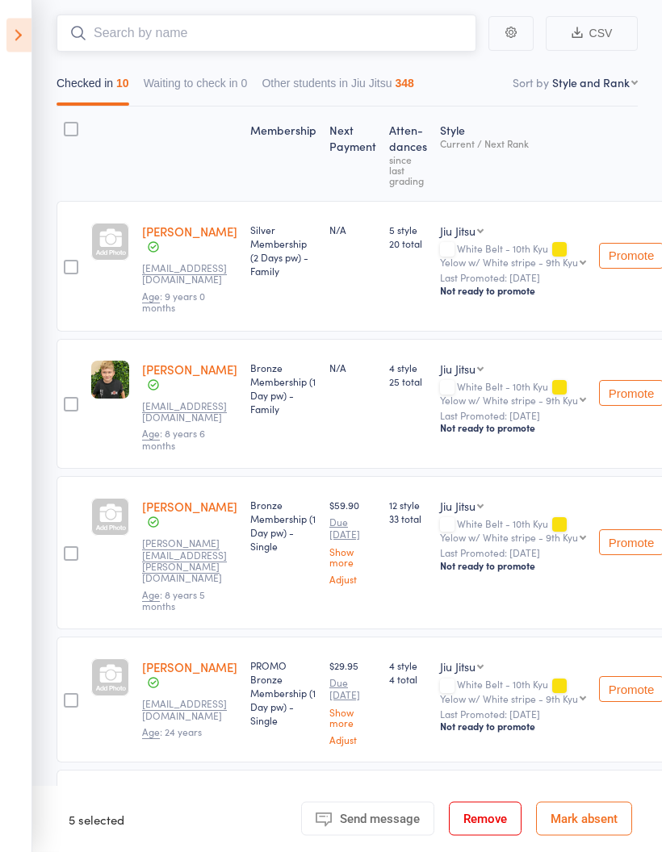
click at [312, 42] on input "search" at bounding box center [266, 33] width 420 height 37
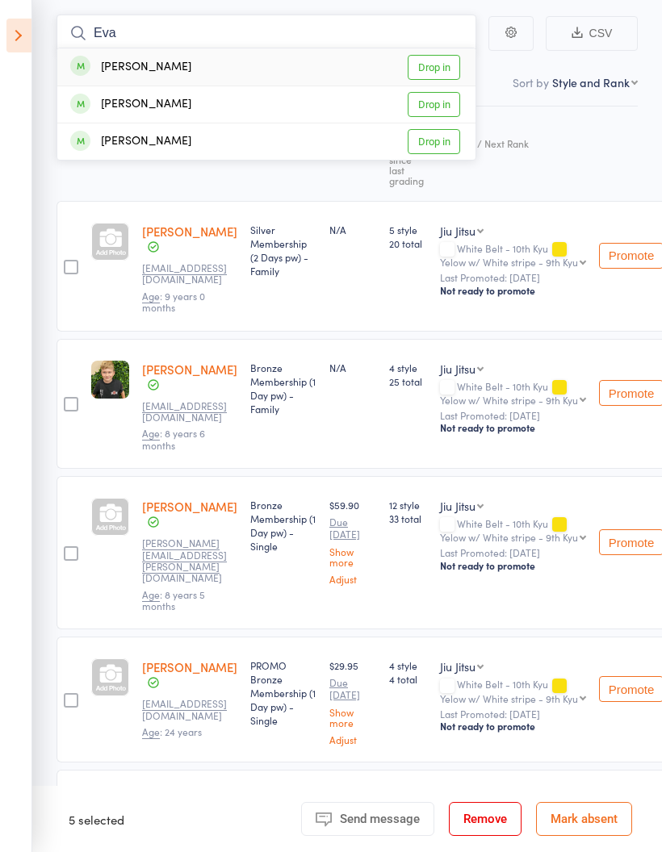
type input "Eva"
click at [449, 62] on link "Drop in" at bounding box center [434, 67] width 52 height 25
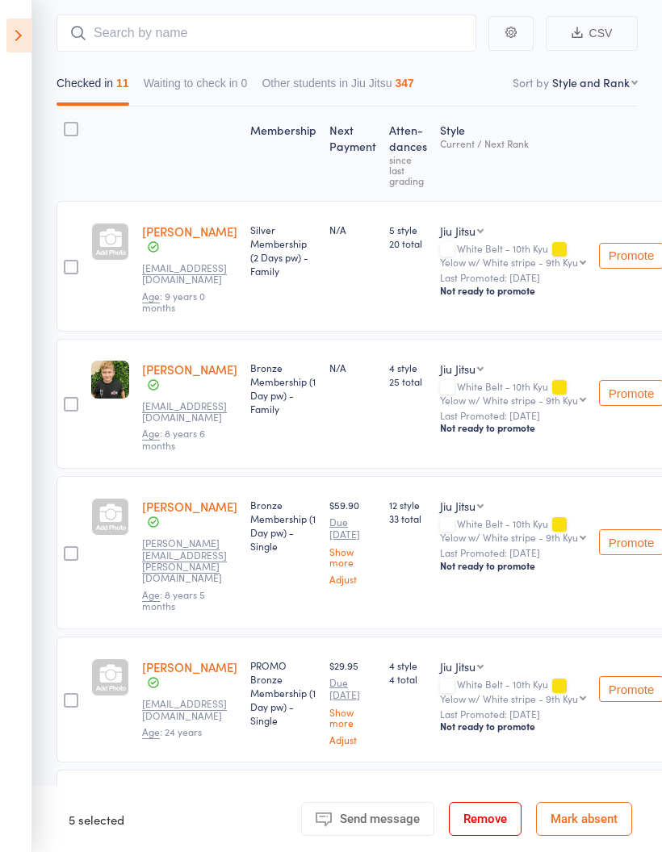
click at [28, 40] on icon at bounding box center [18, 36] width 25 height 34
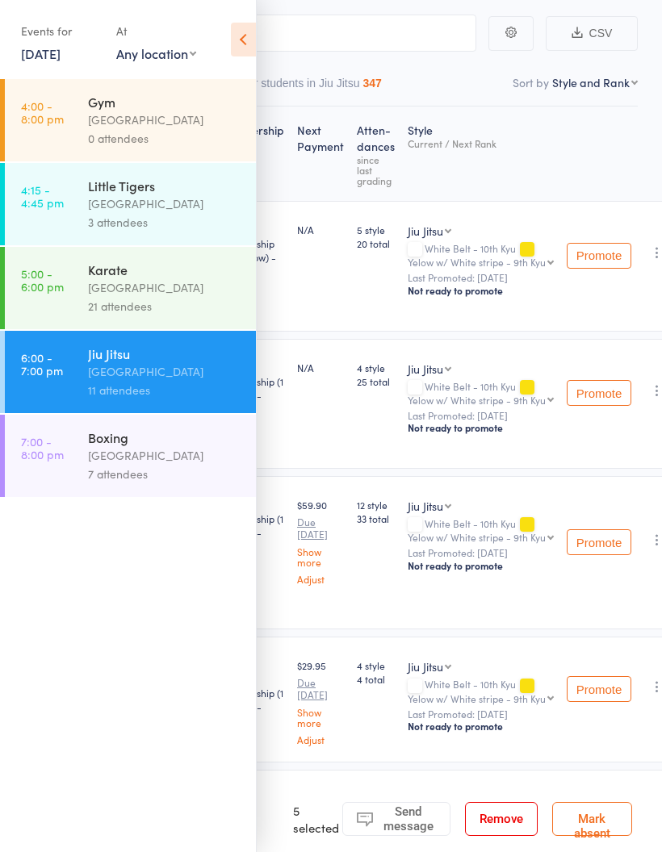
click at [186, 119] on div "[GEOGRAPHIC_DATA]" at bounding box center [165, 120] width 154 height 19
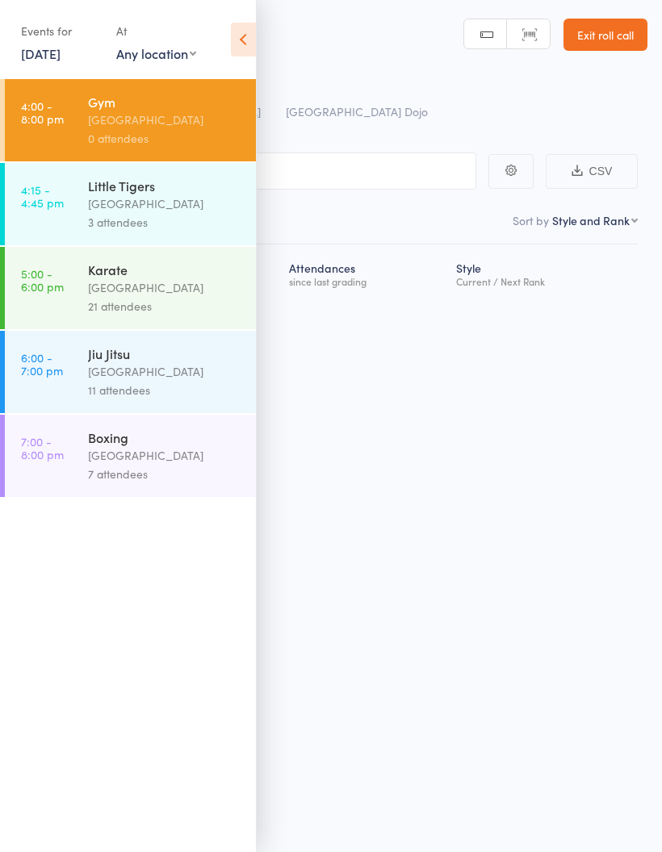
click at [249, 43] on icon at bounding box center [243, 40] width 25 height 34
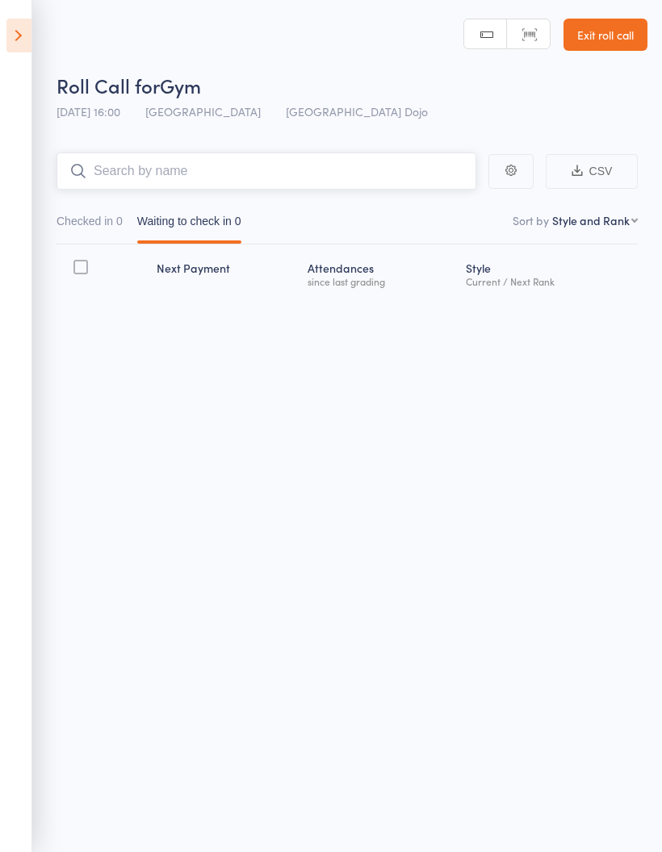
click at [285, 161] on input "search" at bounding box center [266, 171] width 420 height 37
type input "Ili"
click at [451, 195] on link "Drop in" at bounding box center [434, 205] width 52 height 25
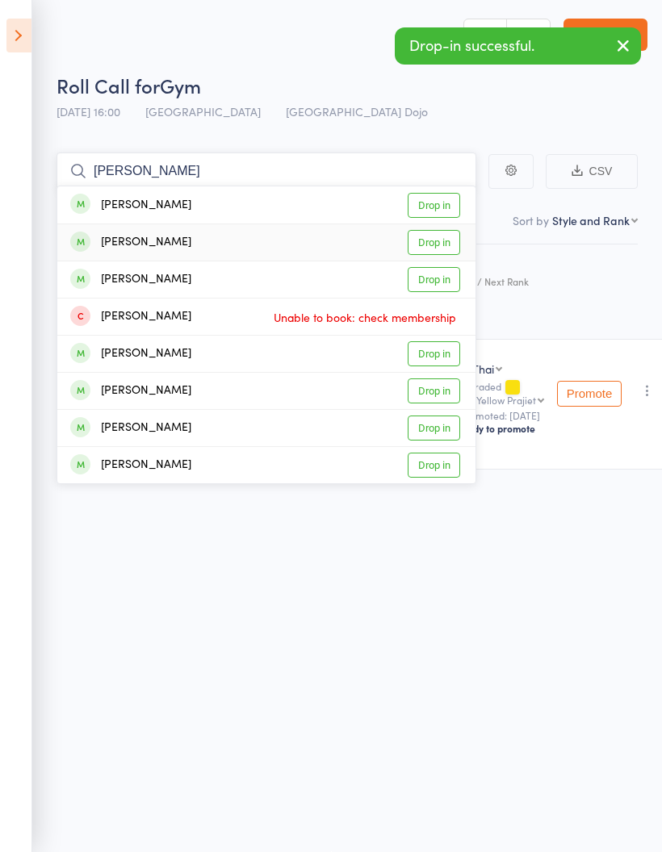
type input "[PERSON_NAME]"
click at [446, 234] on link "Drop in" at bounding box center [434, 242] width 52 height 25
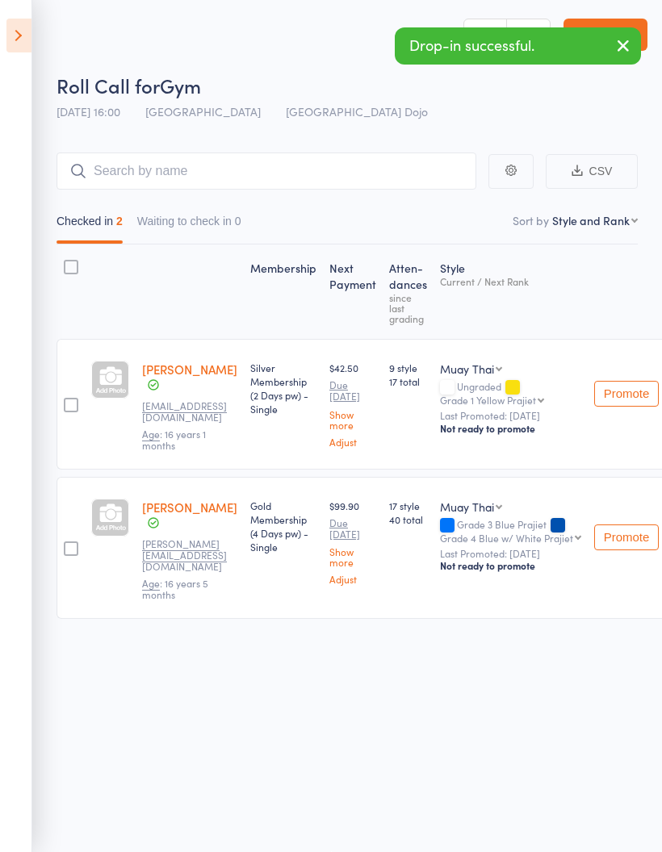
click at [8, 41] on icon at bounding box center [18, 36] width 25 height 34
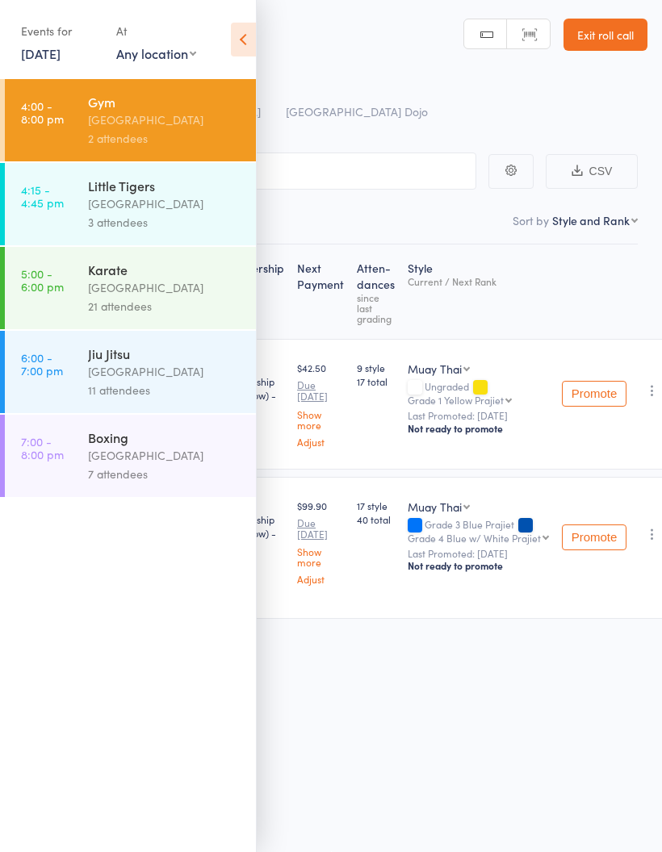
click at [70, 458] on link "7:00 - 8:00 pm Boxing [GEOGRAPHIC_DATA] 7 attendees" at bounding box center [130, 456] width 251 height 82
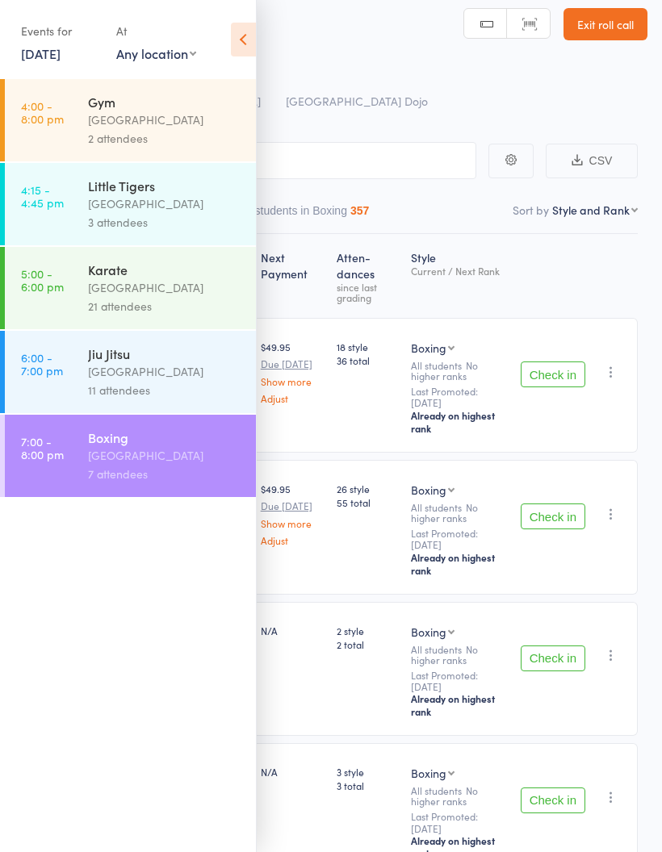
click at [36, 61] on link "[DATE]" at bounding box center [41, 53] width 40 height 18
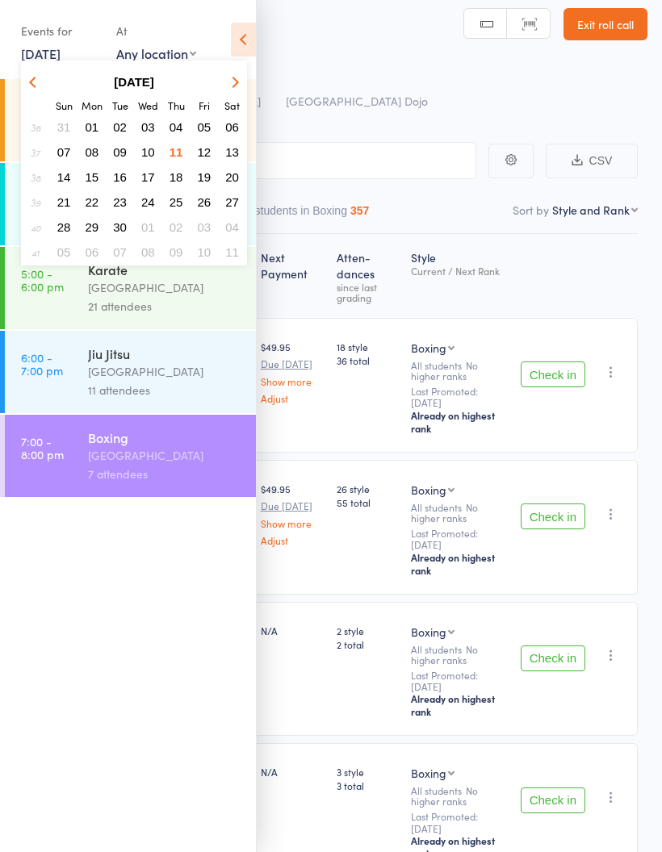
click at [173, 128] on span "04" at bounding box center [176, 127] width 14 height 14
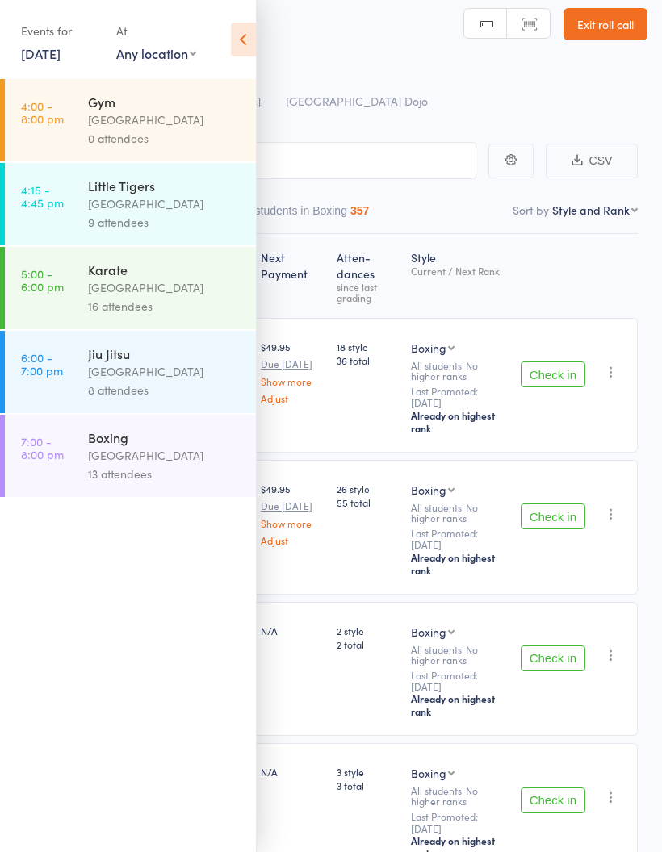
click at [85, 462] on link "7:00 - 8:00 pm Boxing [GEOGRAPHIC_DATA] 13 attendees" at bounding box center [130, 456] width 251 height 82
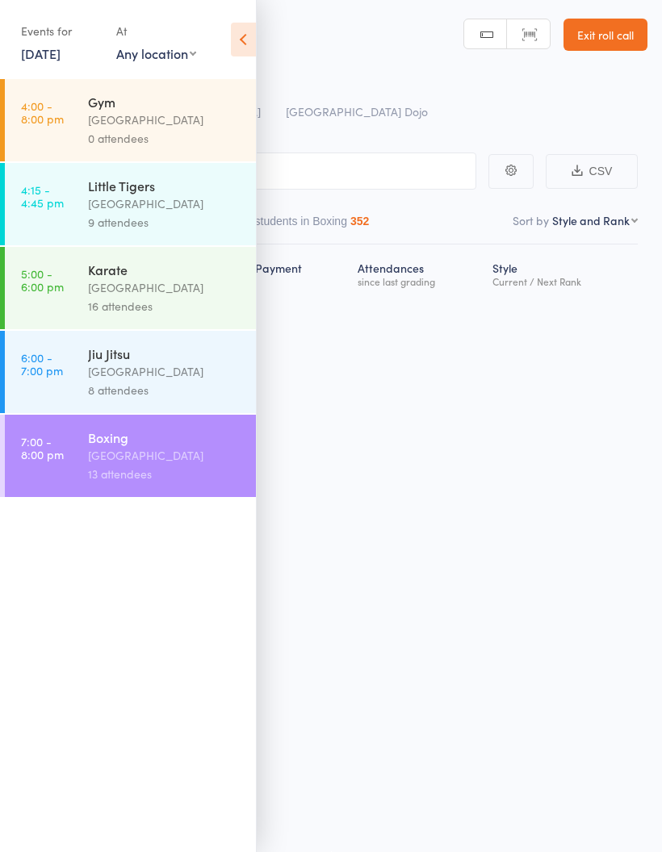
click at [239, 38] on icon at bounding box center [243, 40] width 25 height 34
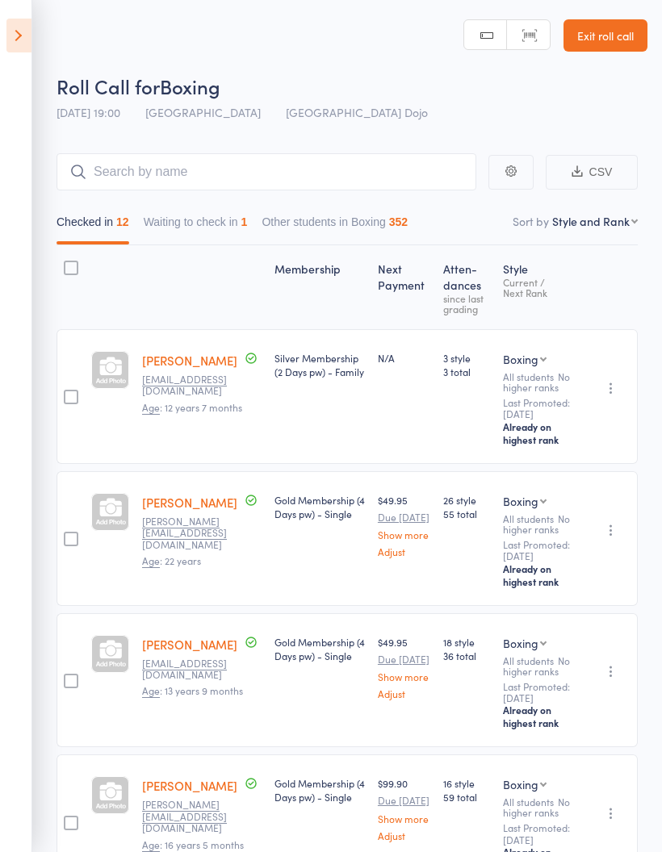
click at [10, 33] on icon at bounding box center [18, 36] width 25 height 34
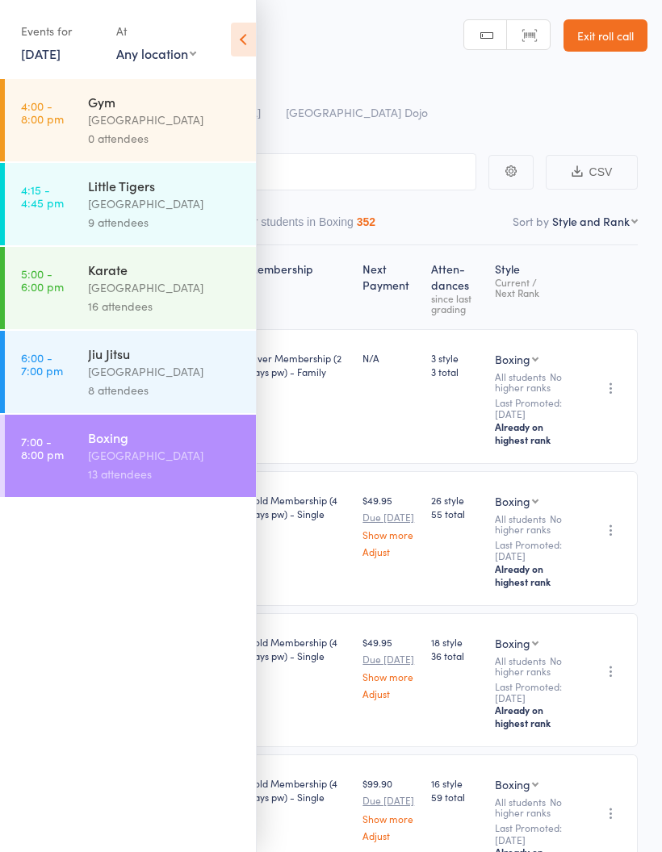
click at [56, 58] on link "[DATE]" at bounding box center [41, 53] width 40 height 18
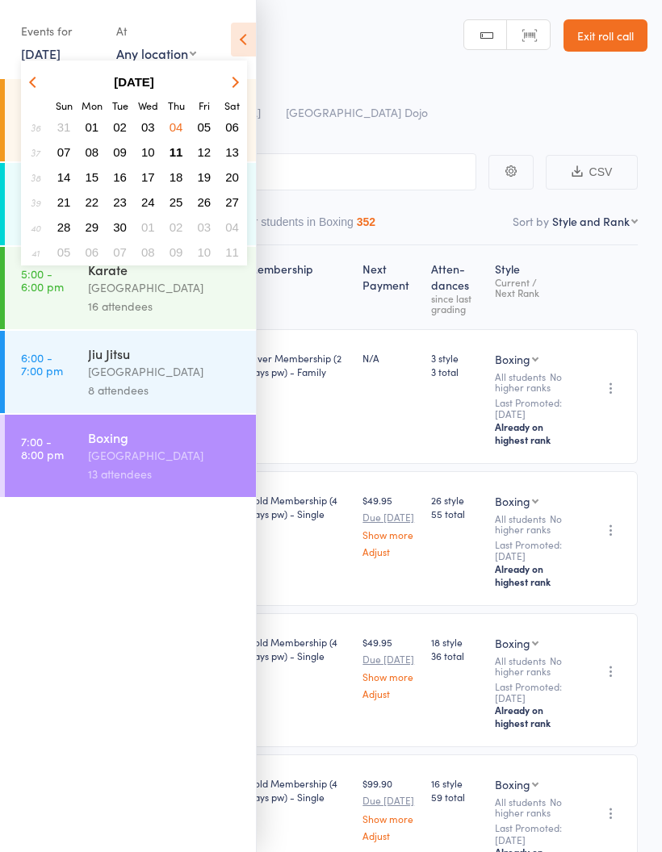
click at [171, 154] on span "11" at bounding box center [176, 152] width 14 height 14
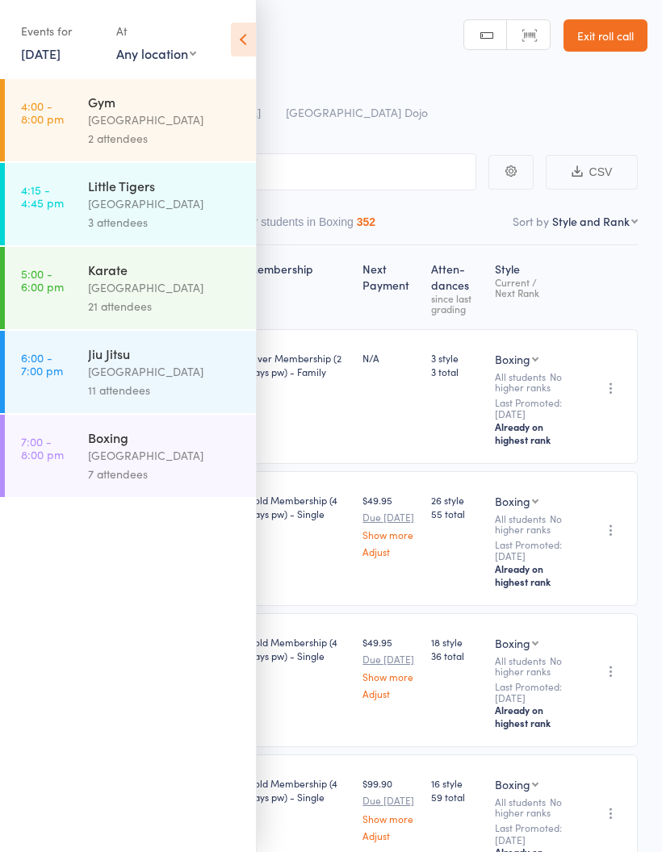
click at [86, 475] on link "7:00 - 8:00 pm Boxing [GEOGRAPHIC_DATA] 7 attendees" at bounding box center [130, 456] width 251 height 82
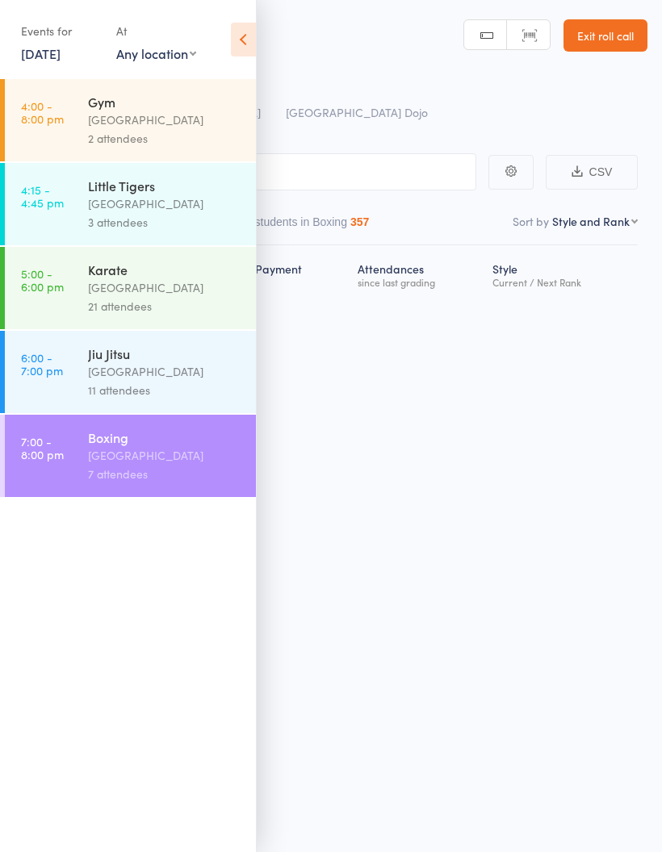
click at [245, 37] on icon at bounding box center [243, 40] width 25 height 34
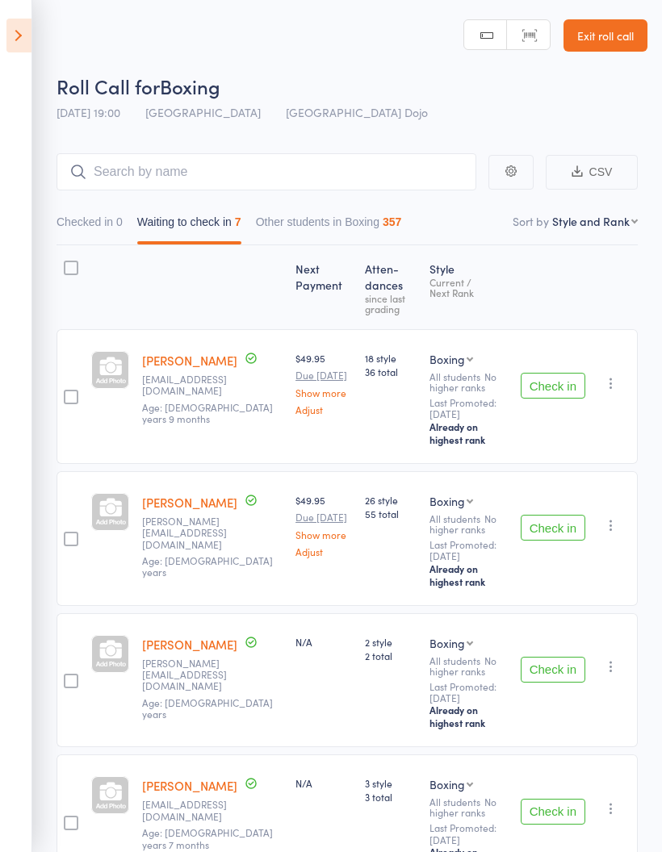
click at [216, 173] on input "search" at bounding box center [266, 171] width 420 height 37
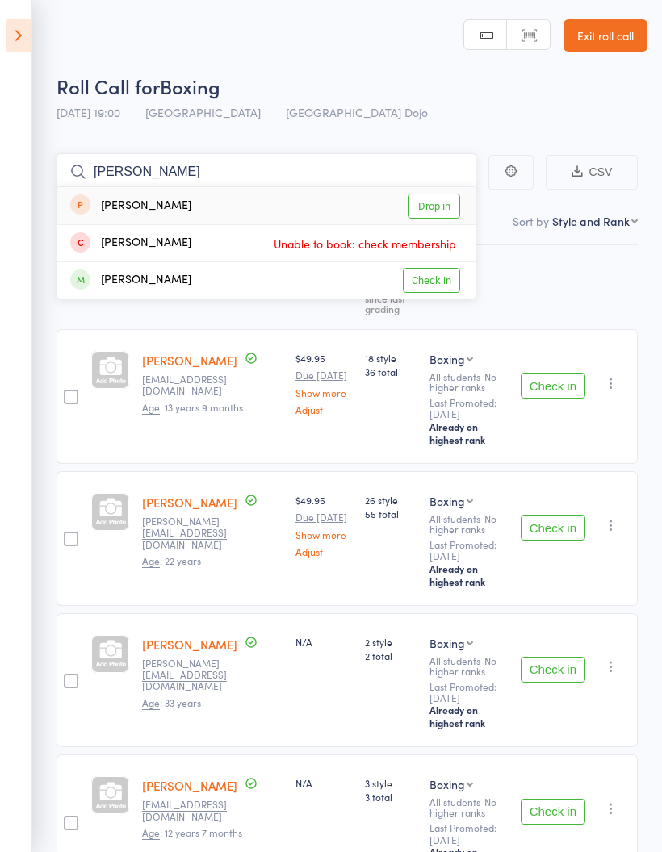
type input "[PERSON_NAME]"
click at [441, 203] on link "Drop in" at bounding box center [434, 206] width 52 height 25
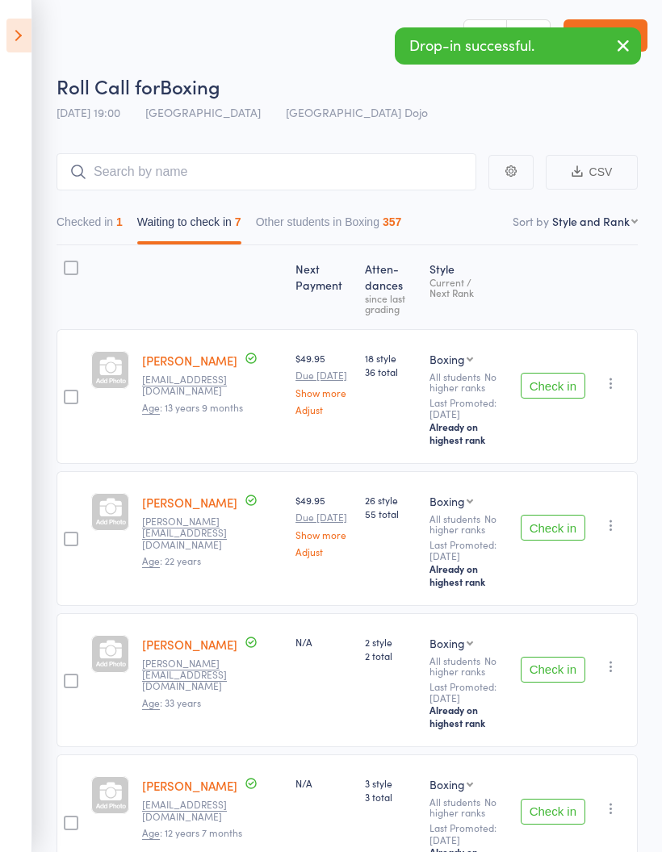
click at [581, 289] on div "Next Payment Atten­dances since last grading Style Current / Next Rank [PERSON_…" at bounding box center [346, 783] width 581 height 1077
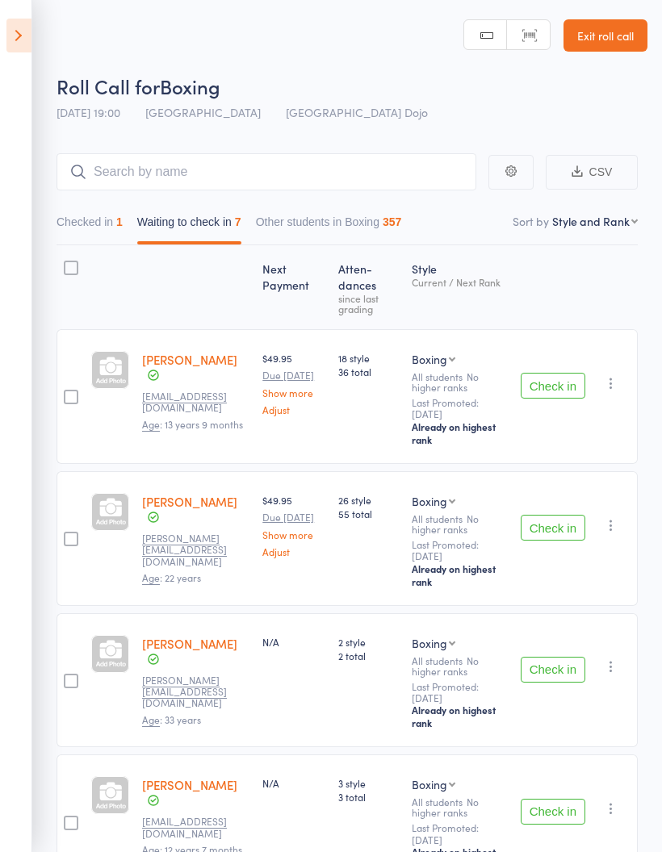
click at [87, 222] on button "Checked in 1" at bounding box center [89, 225] width 66 height 37
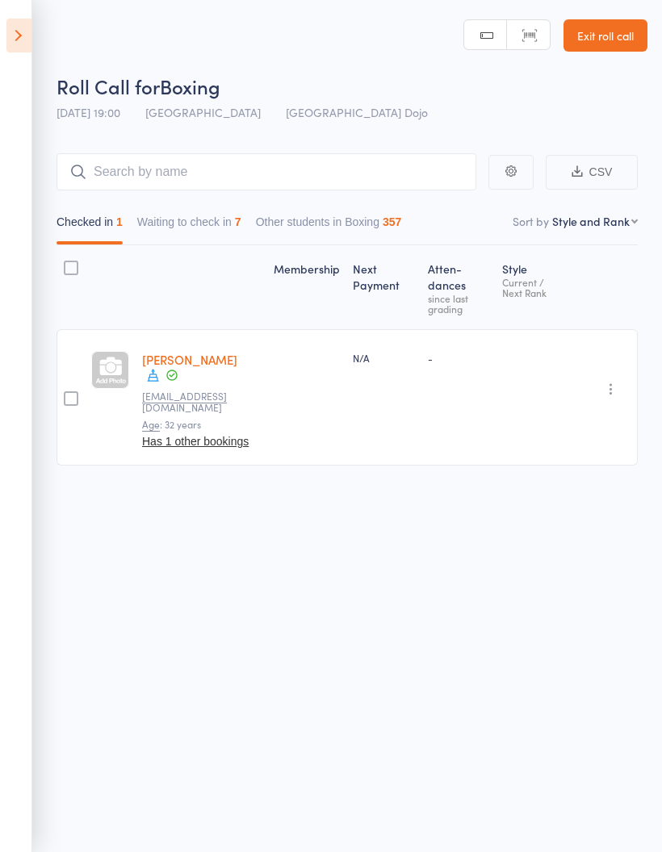
click at [615, 383] on icon "button" at bounding box center [611, 389] width 16 height 16
click at [563, 458] on li "Add Note" at bounding box center [553, 464] width 133 height 22
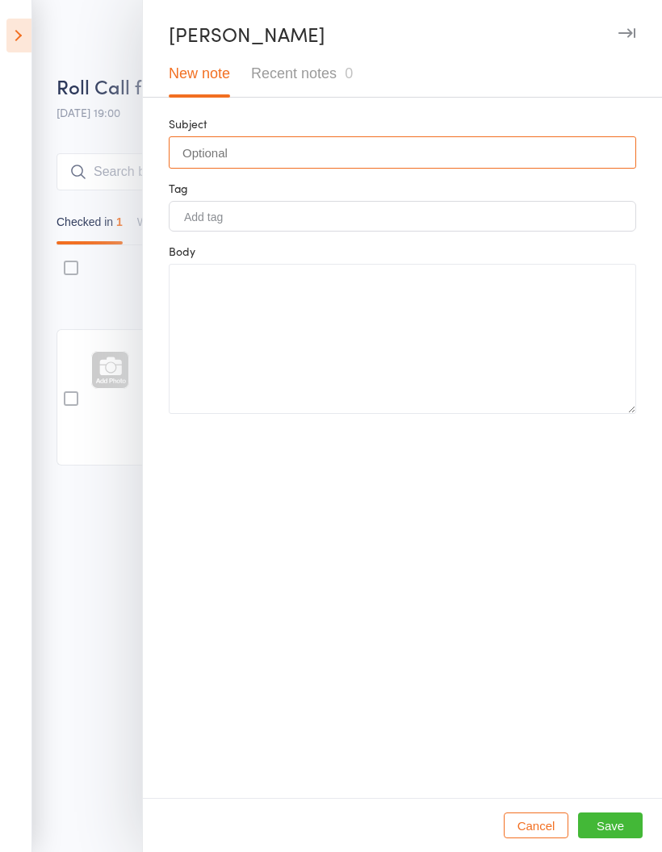
click at [382, 146] on input "text" at bounding box center [402, 152] width 467 height 32
type input "Casual visit"
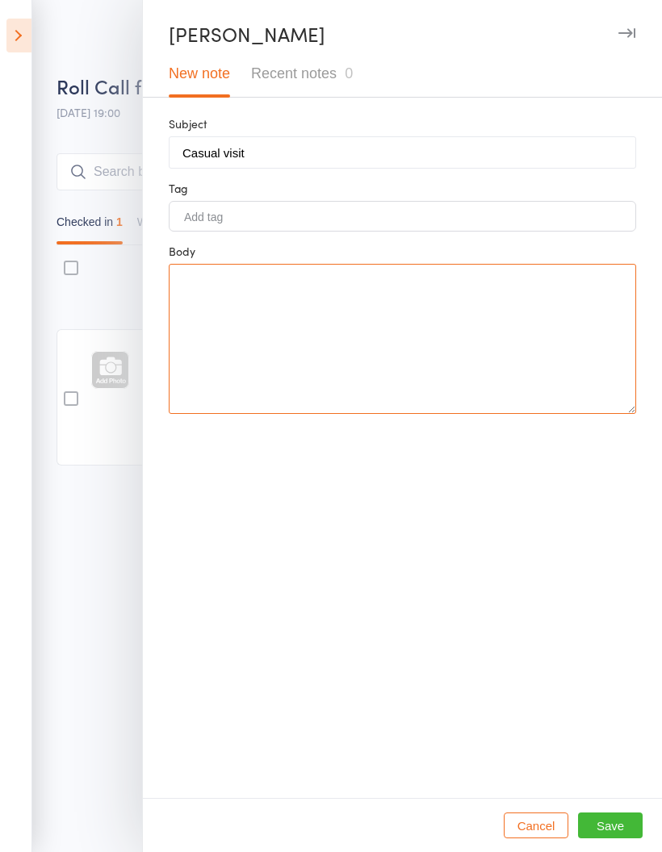
click at [322, 310] on textarea at bounding box center [402, 339] width 467 height 150
type textarea "11/9 - paid"
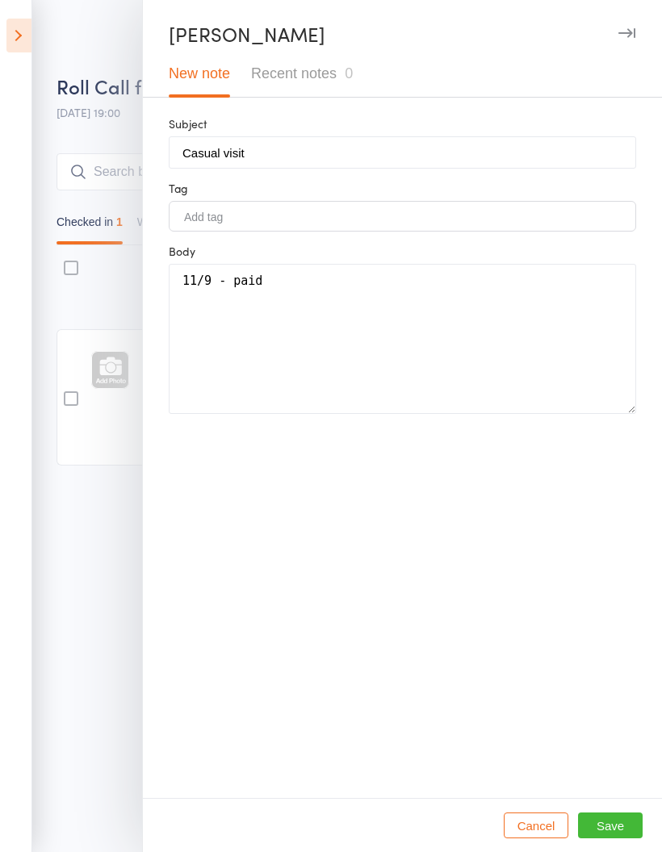
click at [546, 478] on div "Subject Casual visit Tag Add tag Body 11/9 - paid" at bounding box center [402, 457] width 519 height 681
click at [617, 821] on button "Save" at bounding box center [610, 826] width 65 height 26
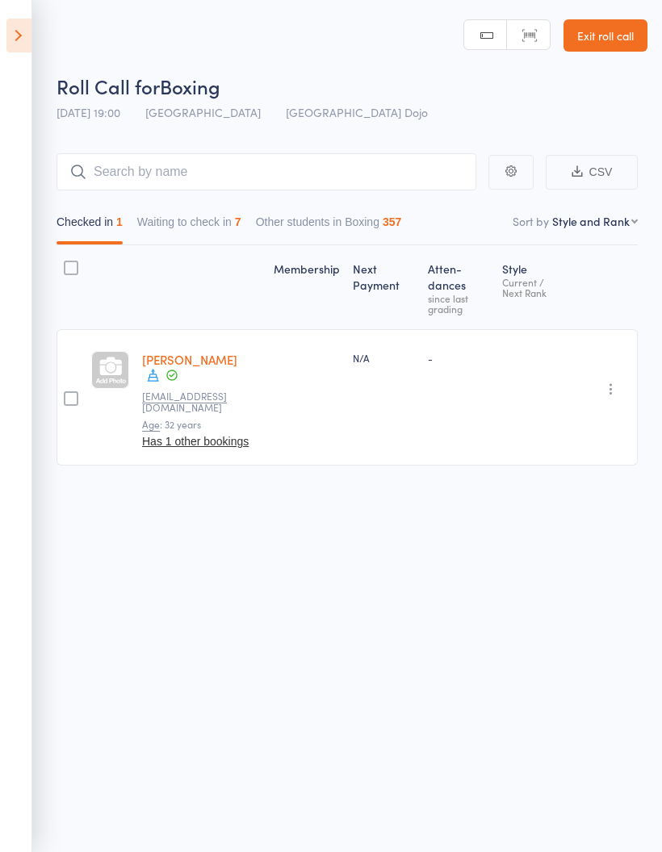
click at [190, 217] on button "Waiting to check in 7" at bounding box center [189, 225] width 104 height 37
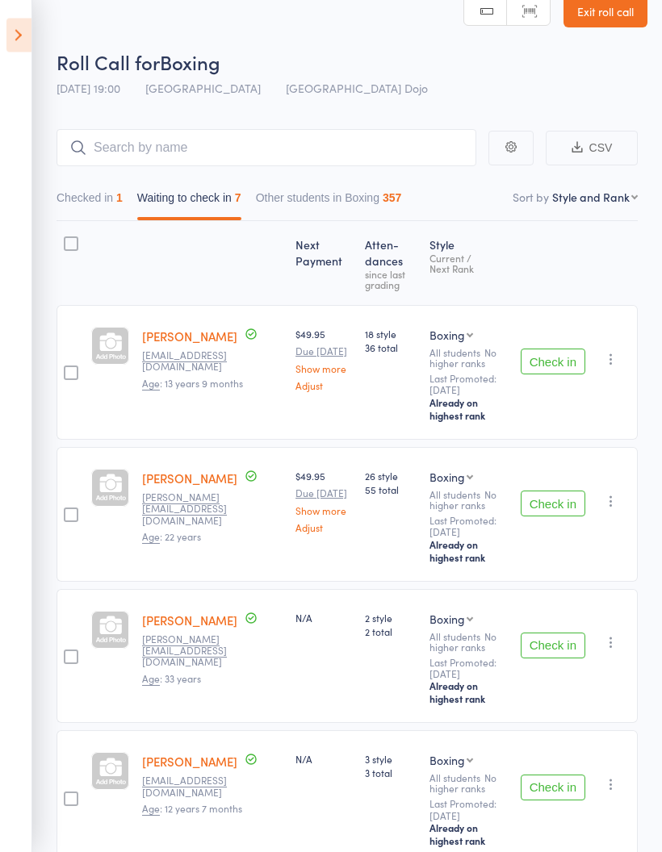
click at [555, 370] on button "Check in" at bounding box center [553, 362] width 65 height 26
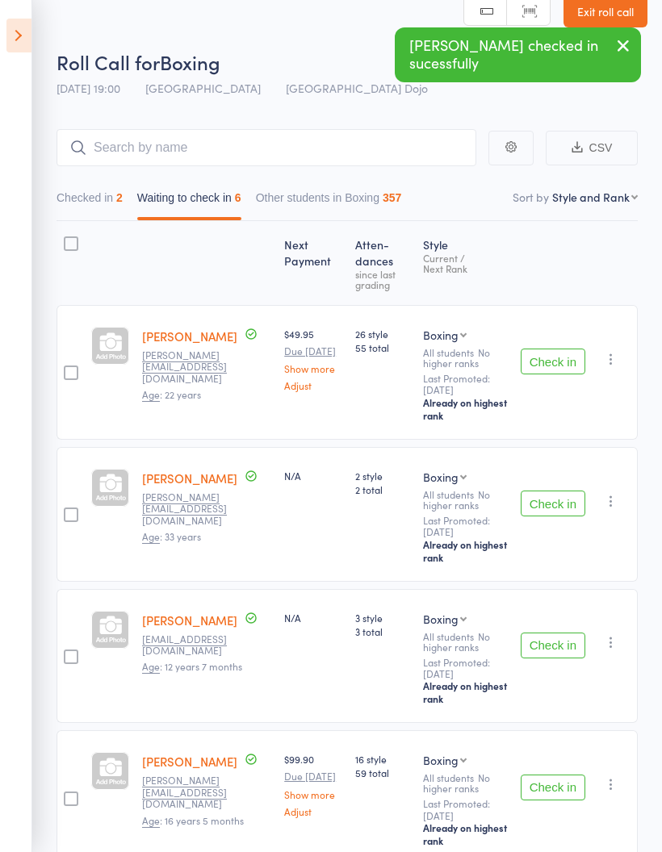
click at [555, 506] on button "Check in" at bounding box center [553, 504] width 65 height 26
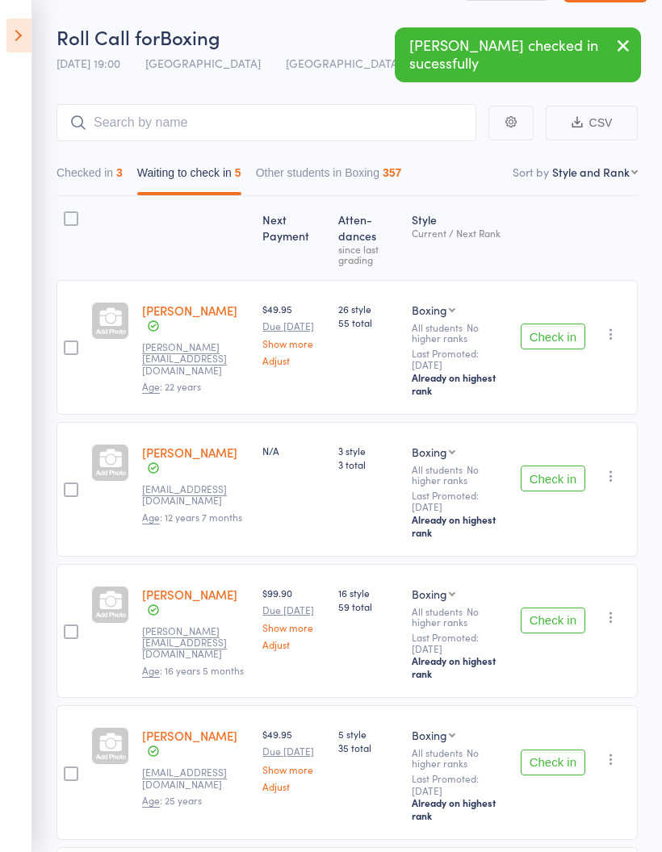
scroll to position [82, 0]
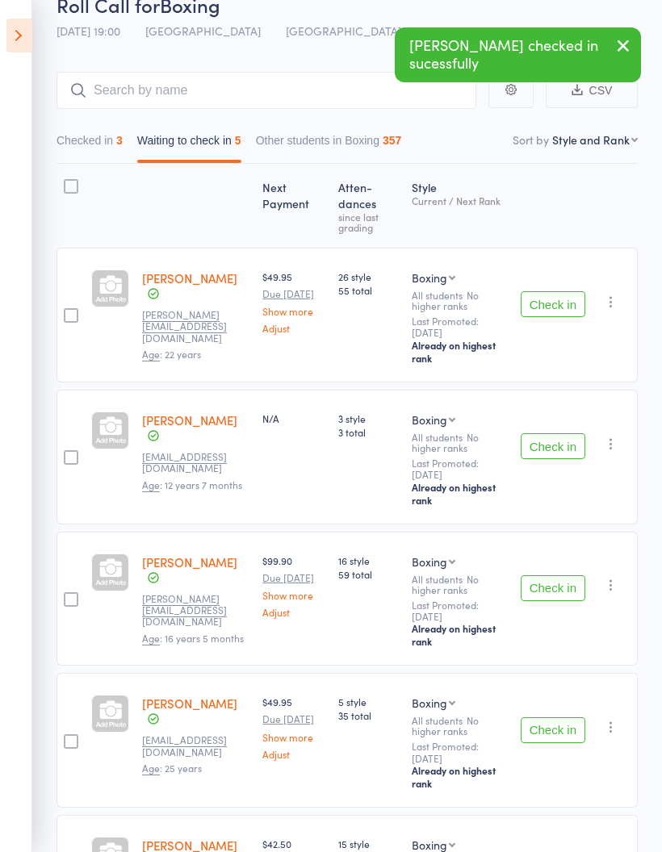
click at [561, 592] on button "Check in" at bounding box center [553, 588] width 65 height 26
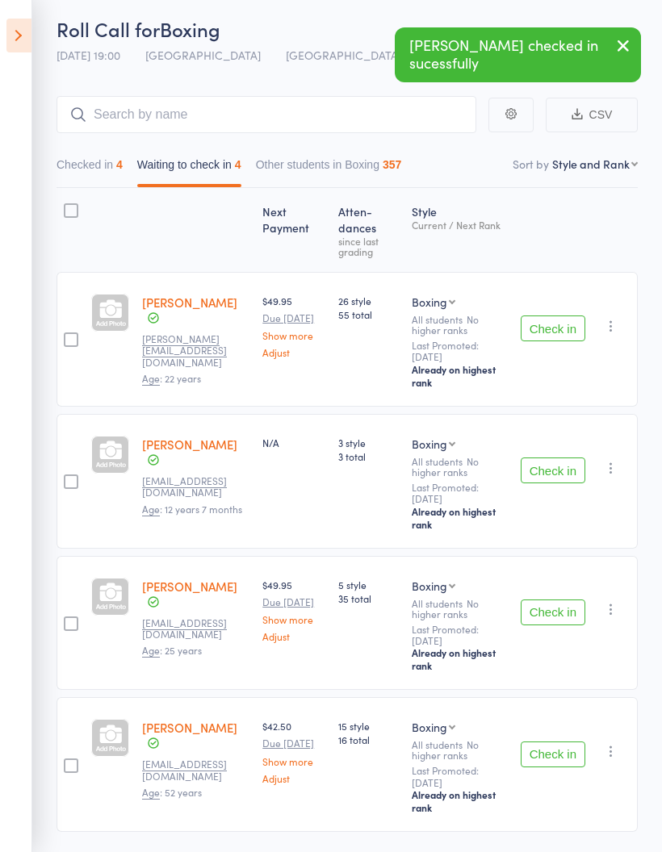
click at [576, 617] on button "Check in" at bounding box center [553, 613] width 65 height 26
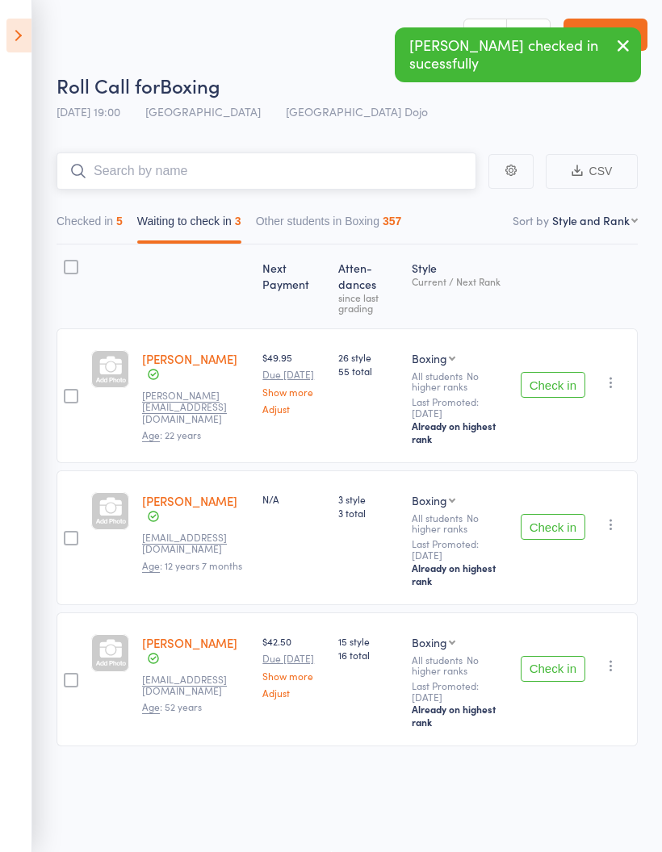
click at [377, 153] on input "search" at bounding box center [266, 171] width 420 height 37
click at [658, 625] on main "CSV Checked in 5 Waiting to check in 3 Other students in Boxing 357 Sort by Sty…" at bounding box center [331, 473] width 662 height 690
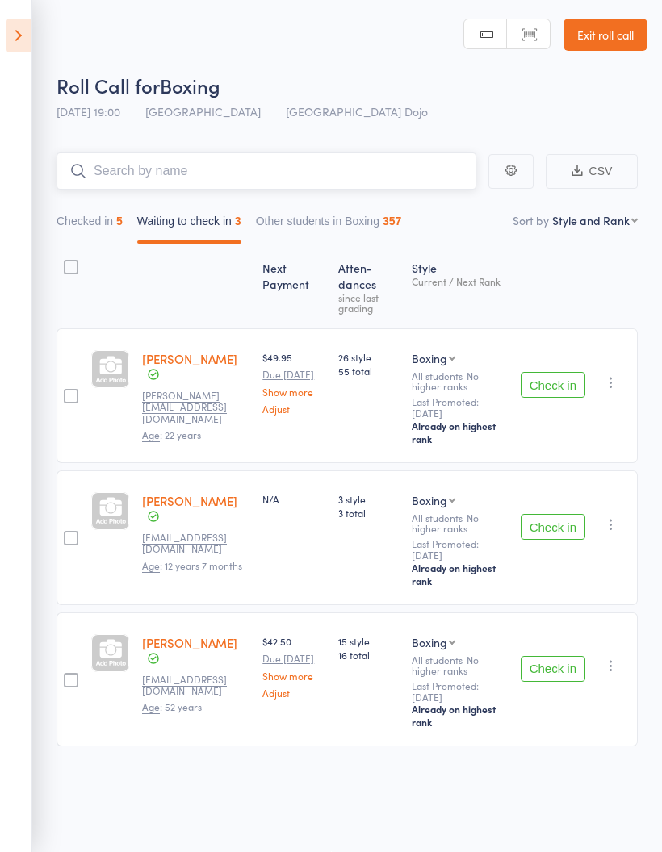
click at [312, 154] on input "search" at bounding box center [266, 171] width 420 height 37
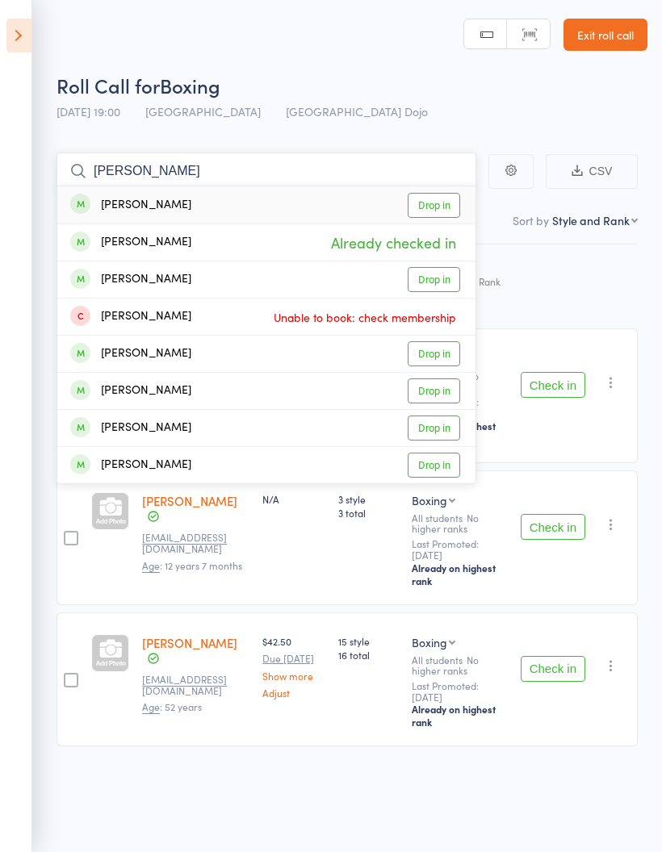
type input "[PERSON_NAME]"
click at [435, 198] on link "Drop in" at bounding box center [434, 205] width 52 height 25
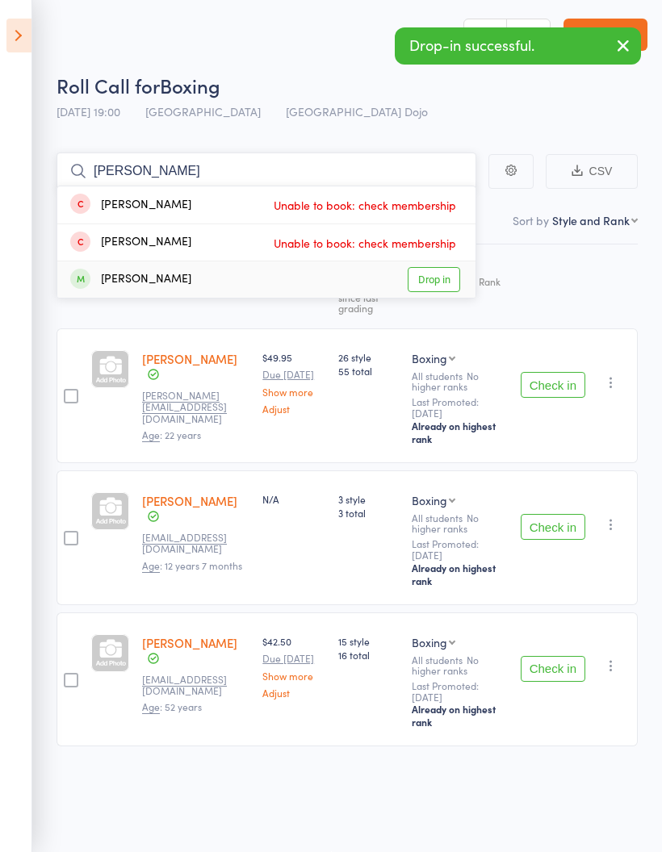
type input "[PERSON_NAME]"
click at [446, 268] on link "Drop in" at bounding box center [434, 279] width 52 height 25
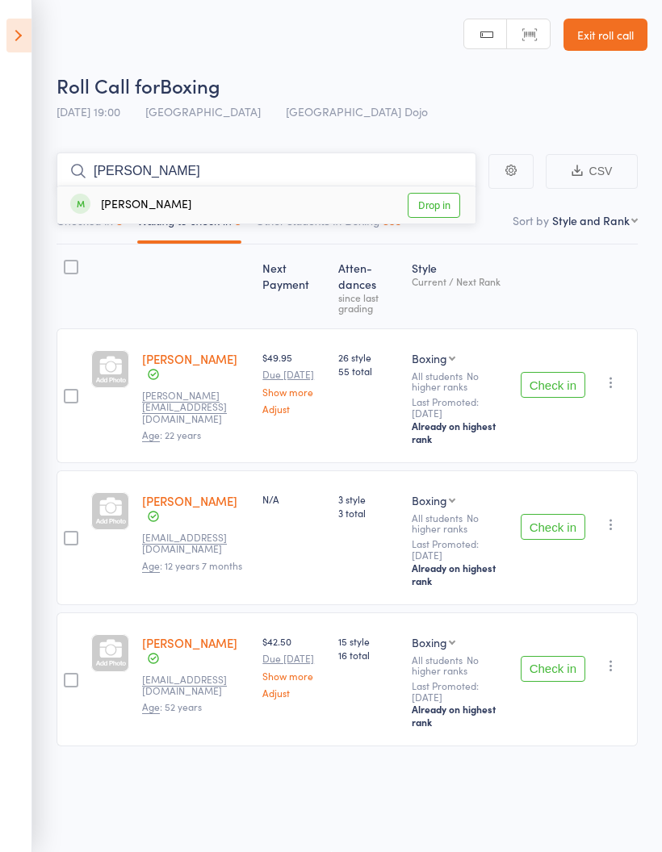
type input "[PERSON_NAME]"
click at [437, 193] on link "Drop in" at bounding box center [434, 205] width 52 height 25
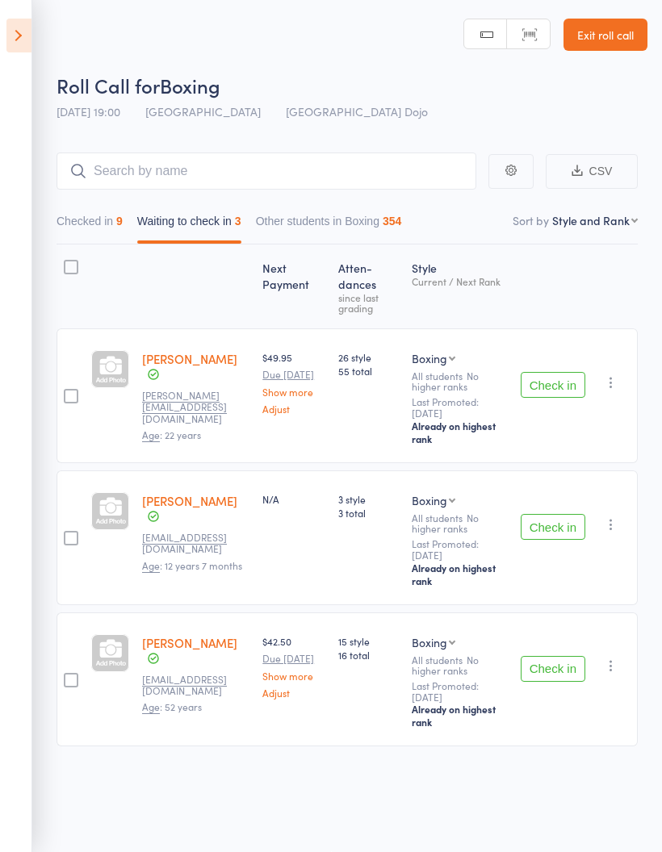
click at [564, 374] on button "Check in" at bounding box center [553, 385] width 65 height 26
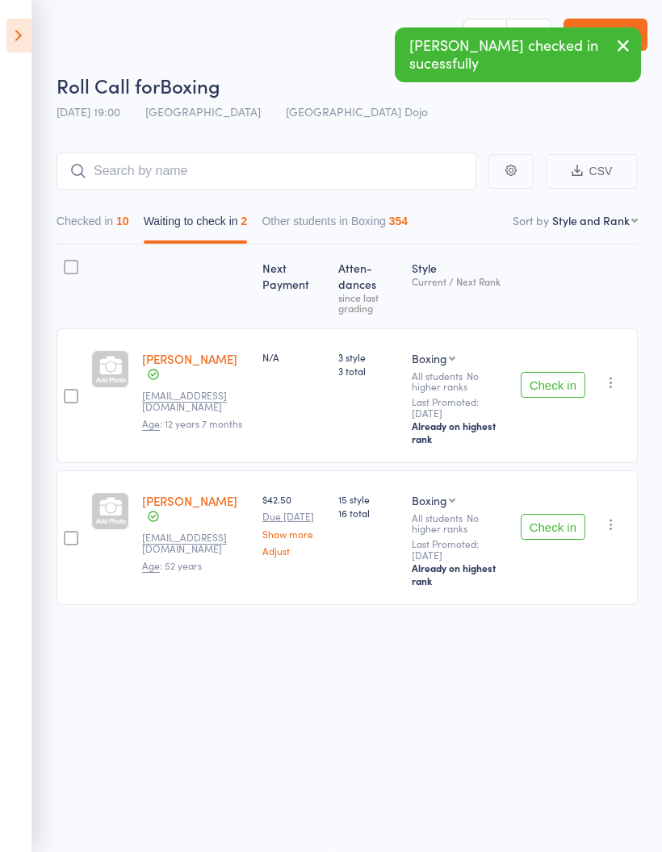
click at [563, 373] on button "Check in" at bounding box center [553, 385] width 65 height 26
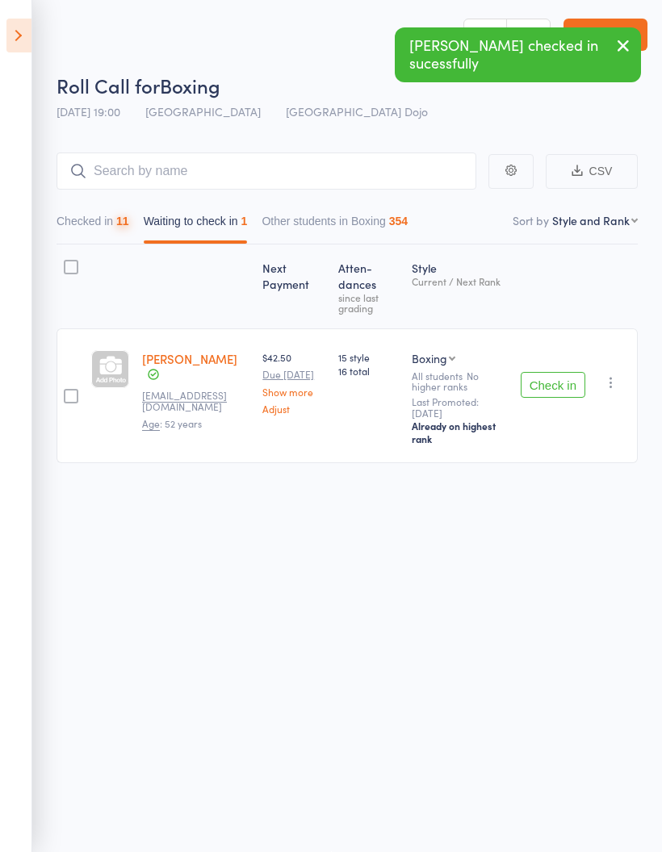
click at [552, 389] on button "Check in" at bounding box center [553, 385] width 65 height 26
